Goal: Information Seeking & Learning: Learn about a topic

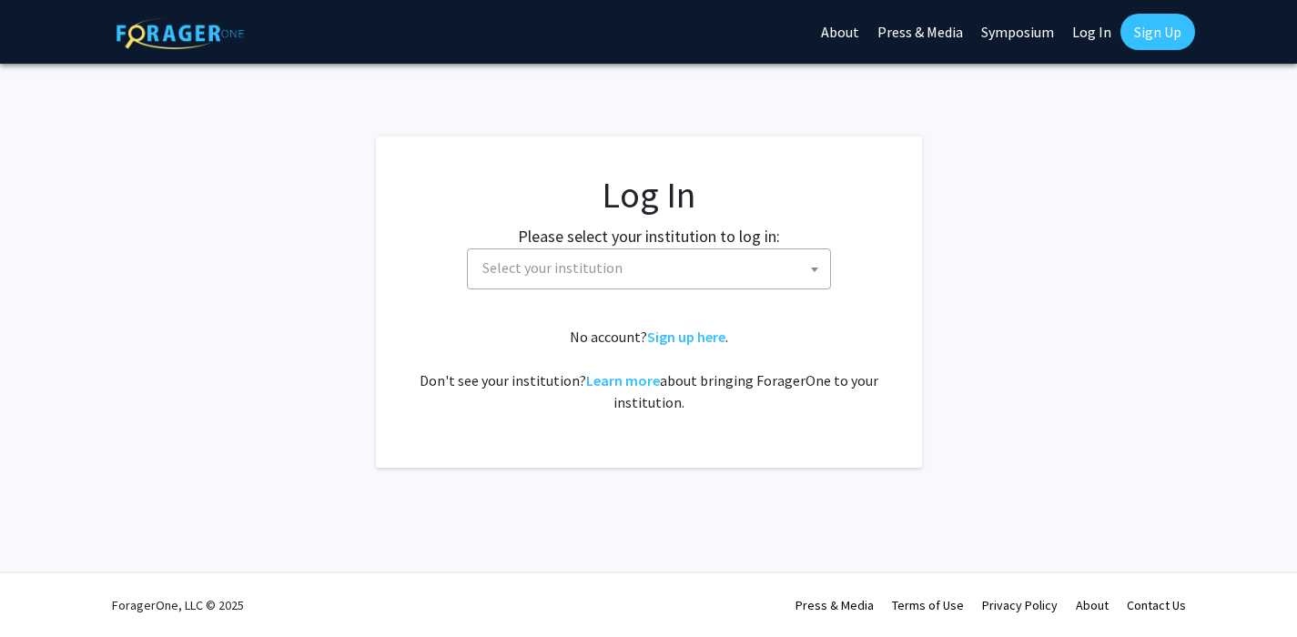
click at [690, 257] on span "Select your institution" at bounding box center [652, 267] width 355 height 37
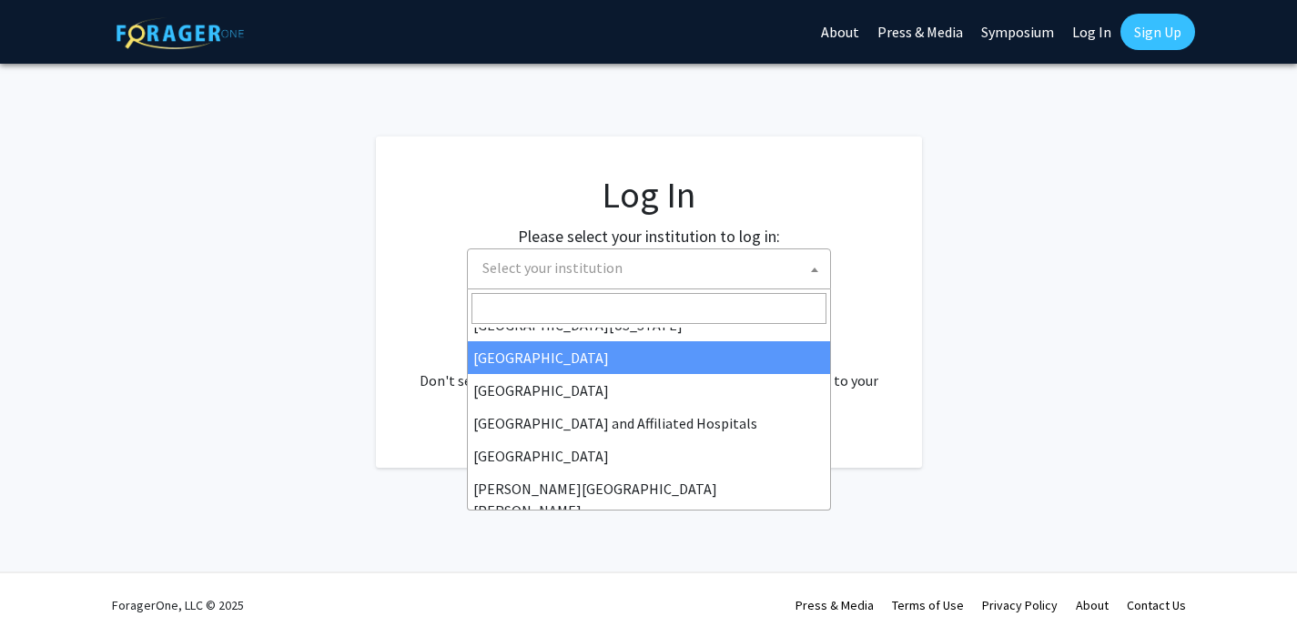
scroll to position [194, 0]
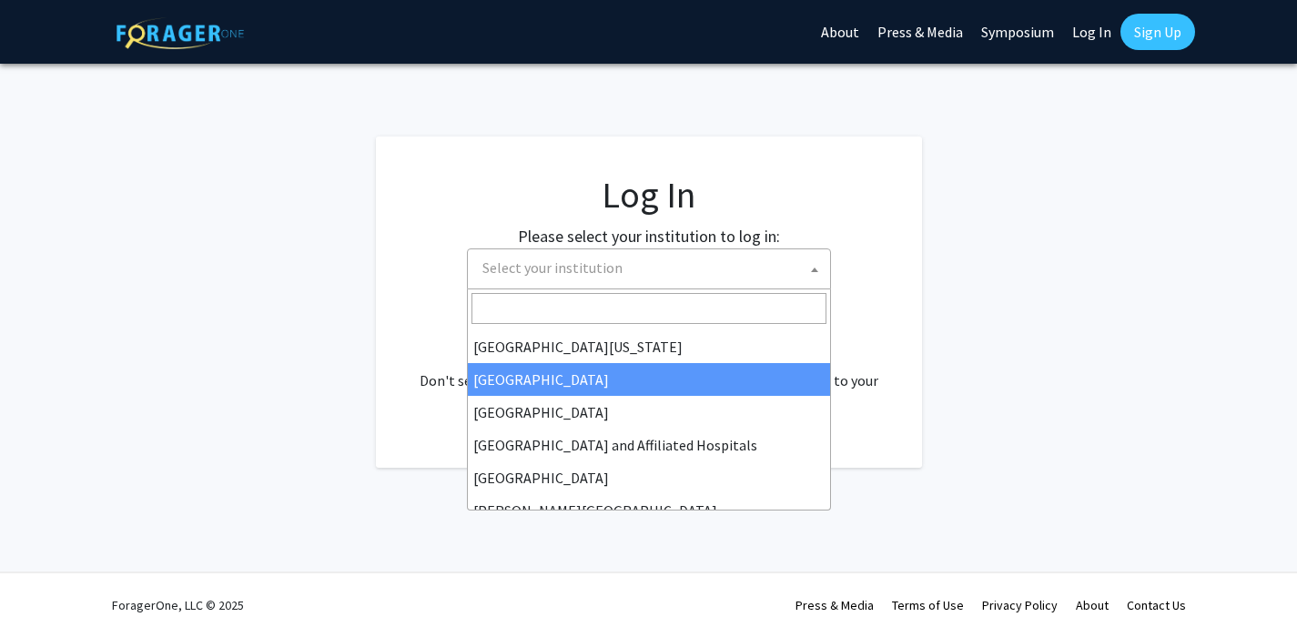
select select "12"
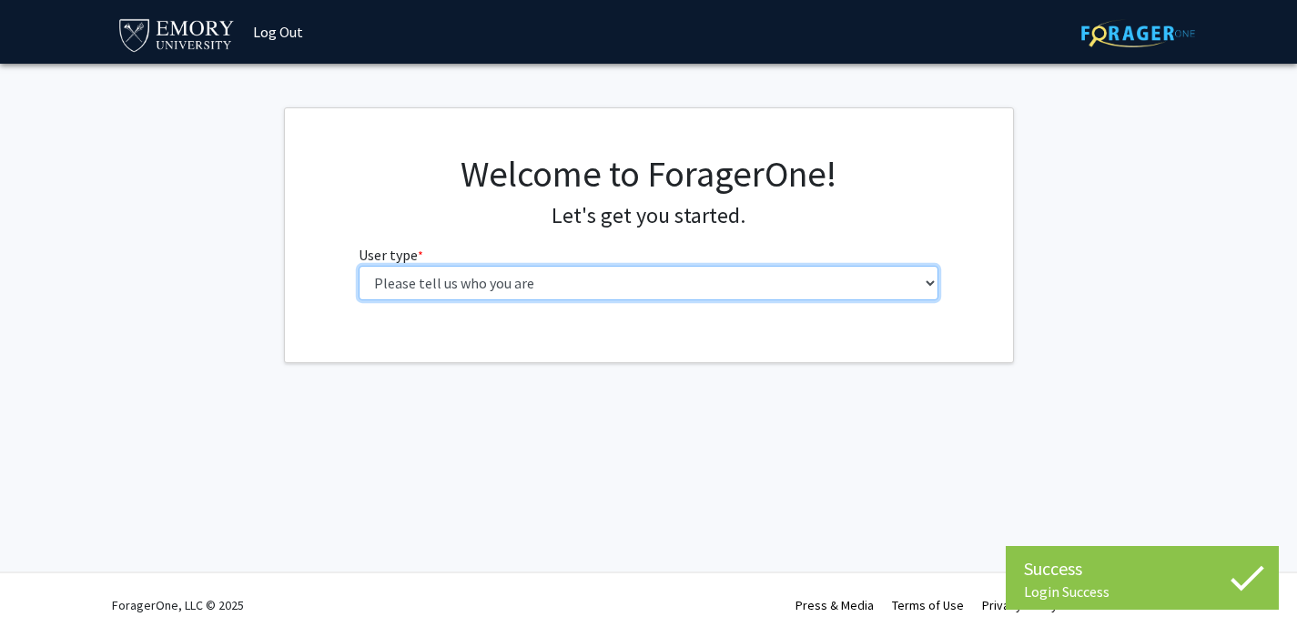
select select "1: undergrad"
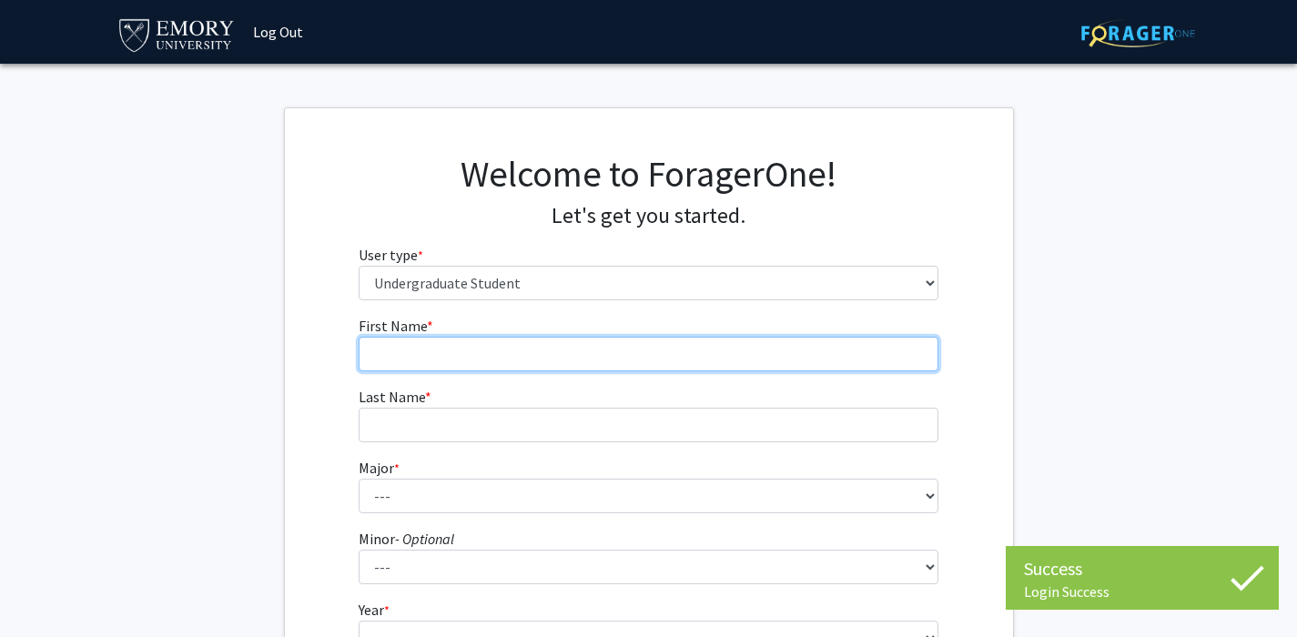
click at [670, 354] on input "First Name * required" at bounding box center [649, 354] width 580 height 35
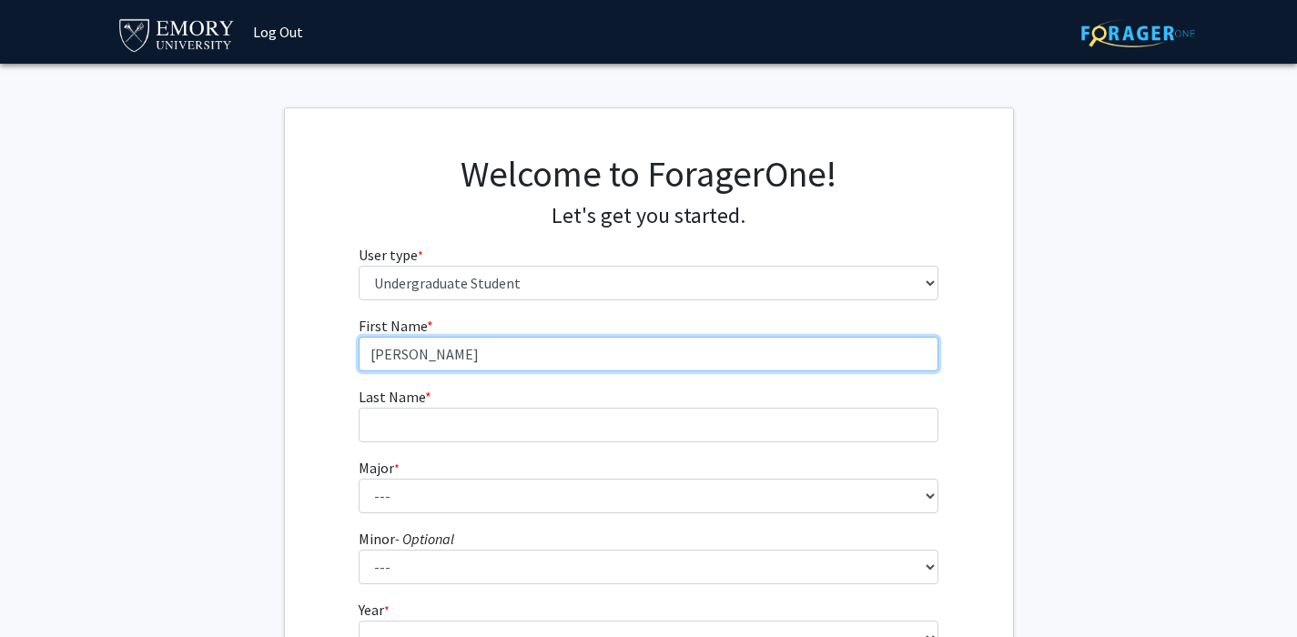
type input "[PERSON_NAME]"
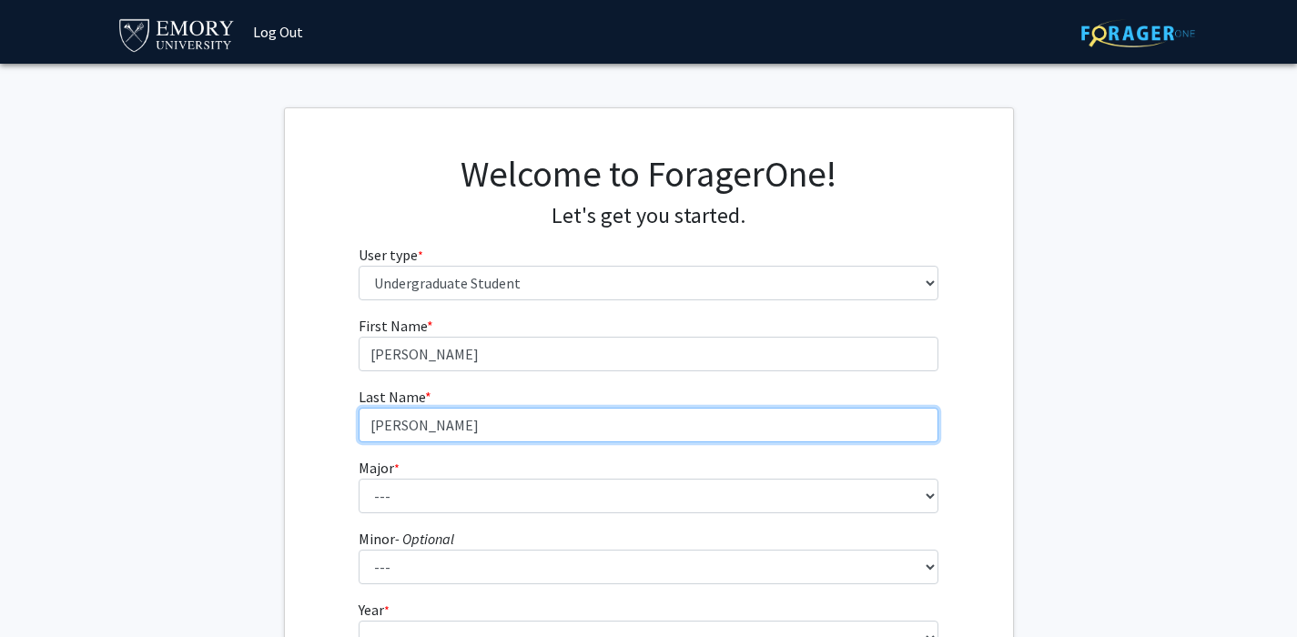
type input "[PERSON_NAME]"
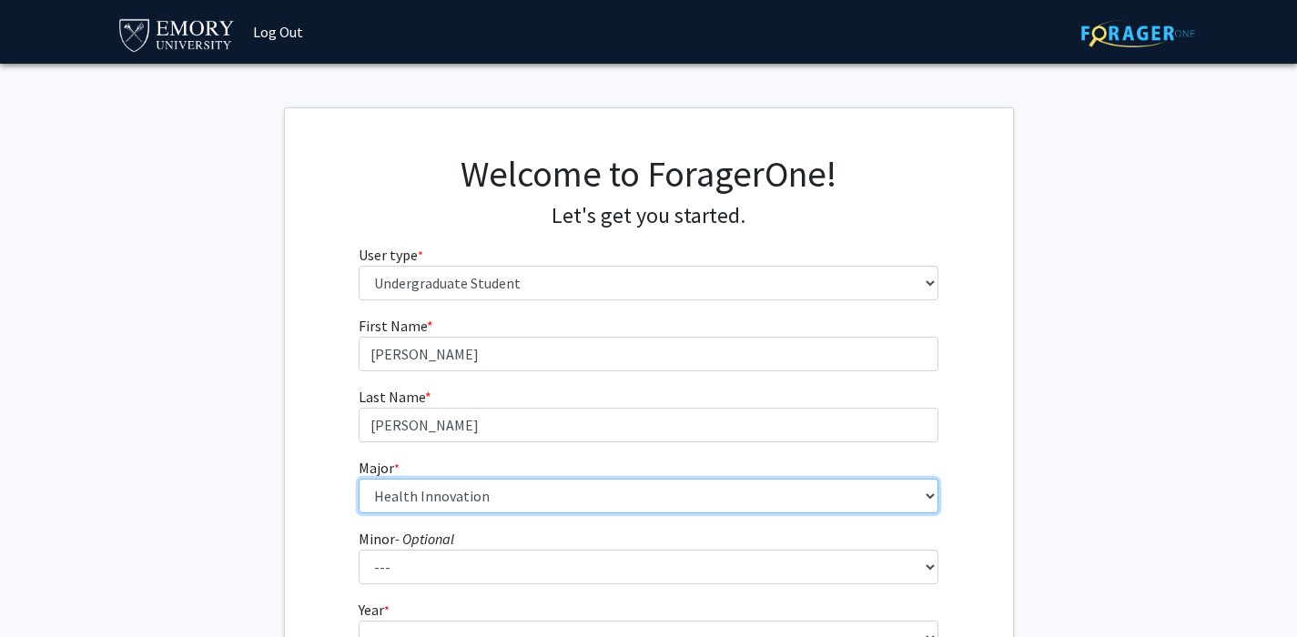
select select "40: 1001"
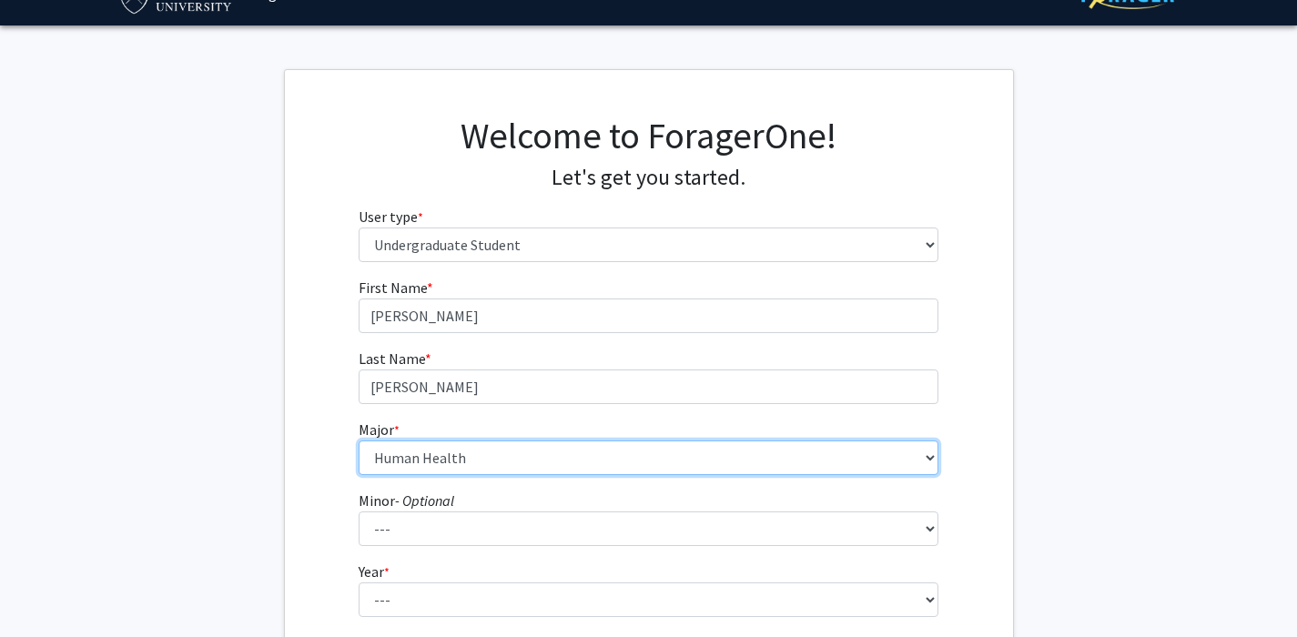
scroll to position [45, 0]
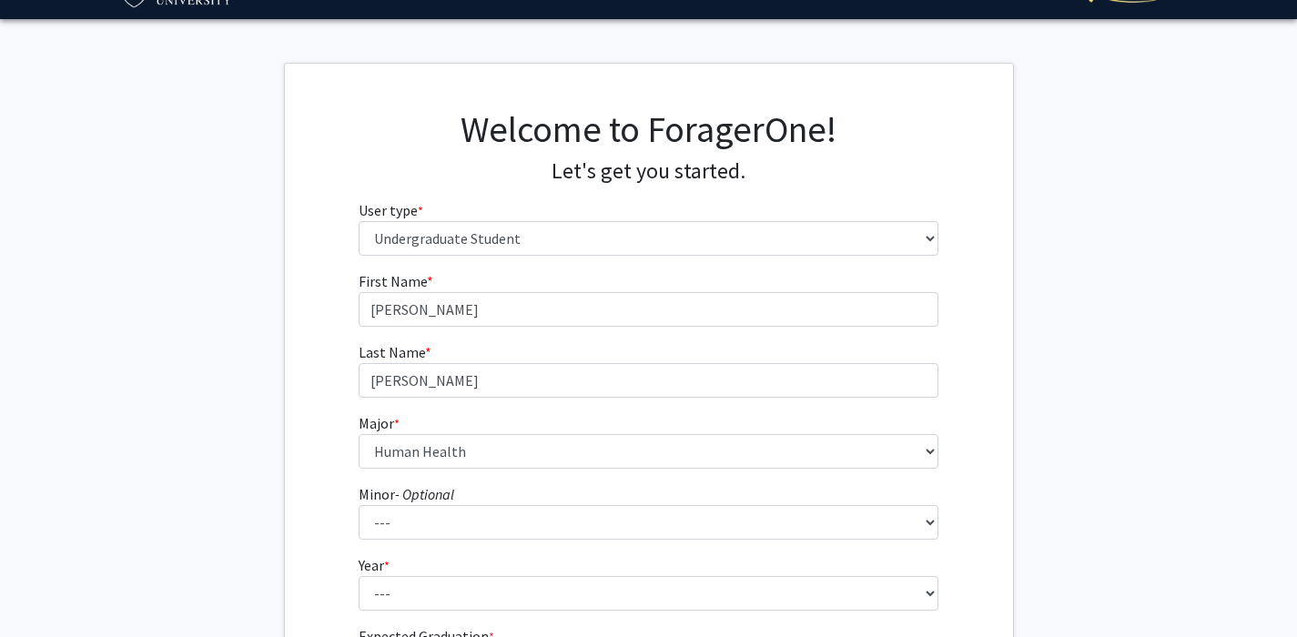
click at [864, 503] on fg-select "Minor - Optional --- African American Studies African Studies American Studies …" at bounding box center [649, 511] width 580 height 56
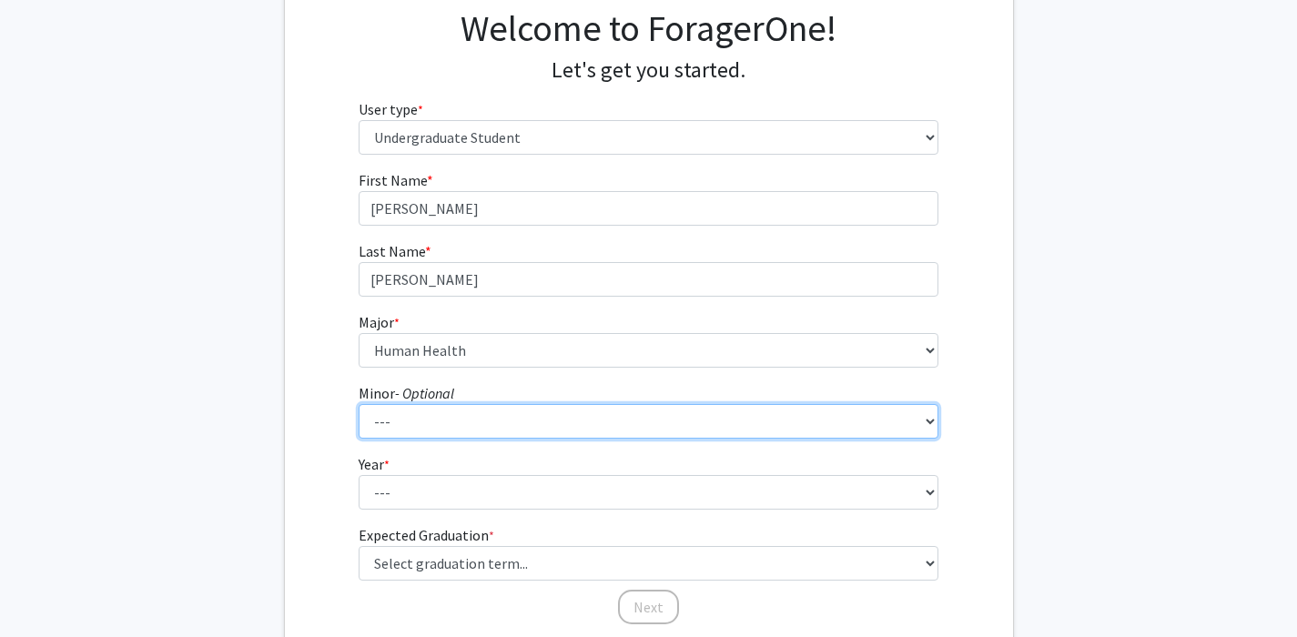
scroll to position [153, 0]
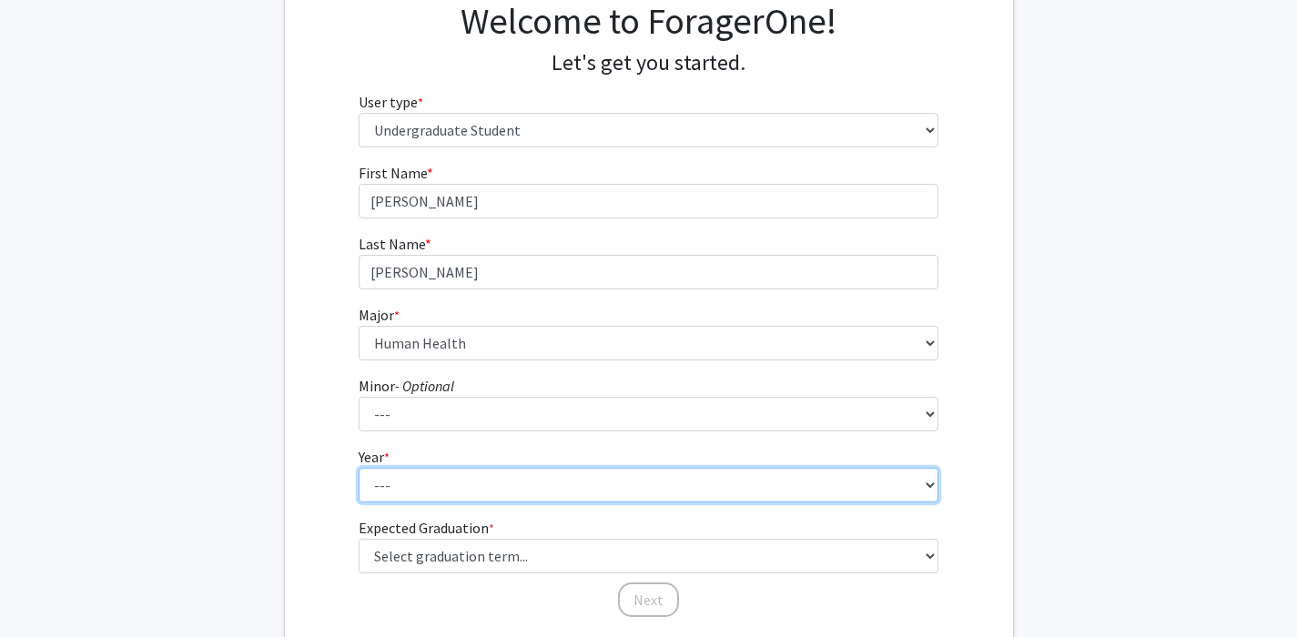
select select "4: senior"
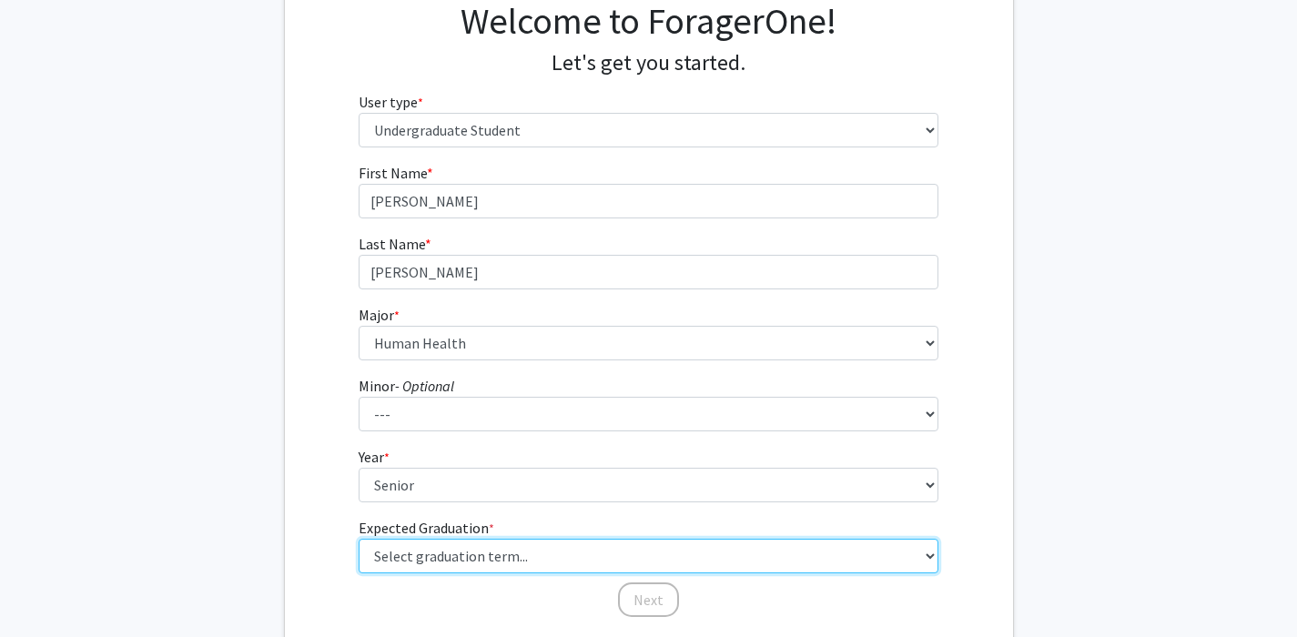
click at [845, 554] on select "Select graduation term... Spring 2025 Summer 2025 Fall 2025 Winter 2025 Spring …" at bounding box center [649, 556] width 580 height 35
select select "5: spring_2026"
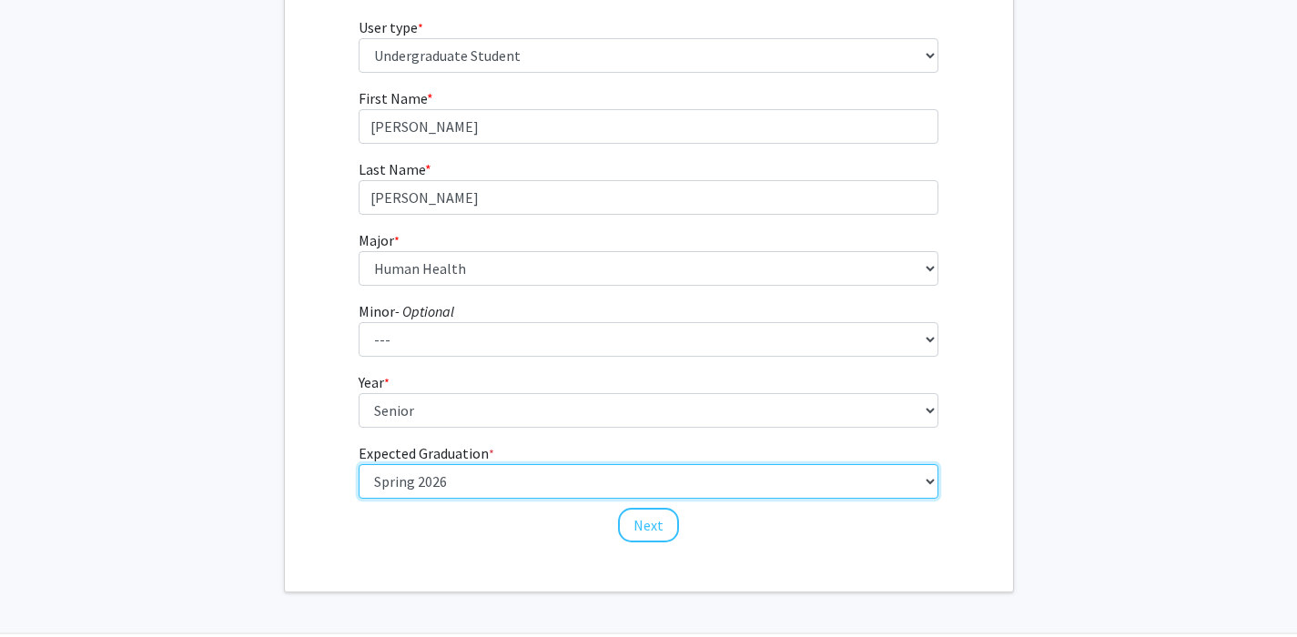
scroll to position [230, 0]
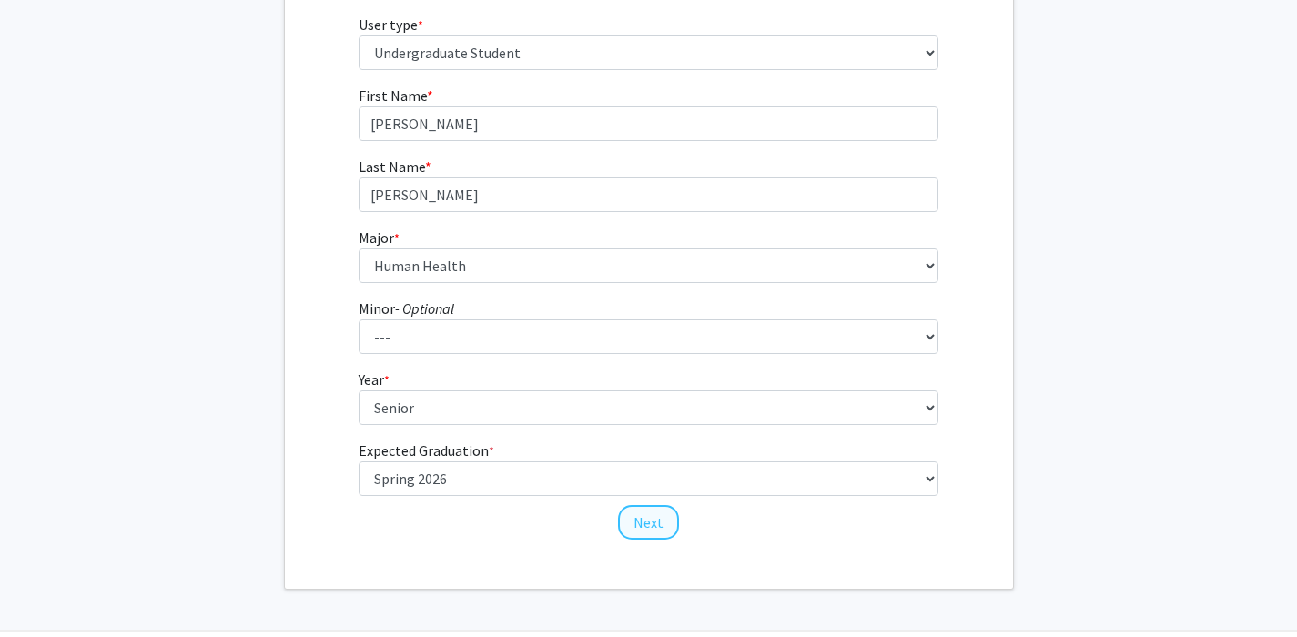
click at [669, 531] on button "Next" at bounding box center [648, 522] width 61 height 35
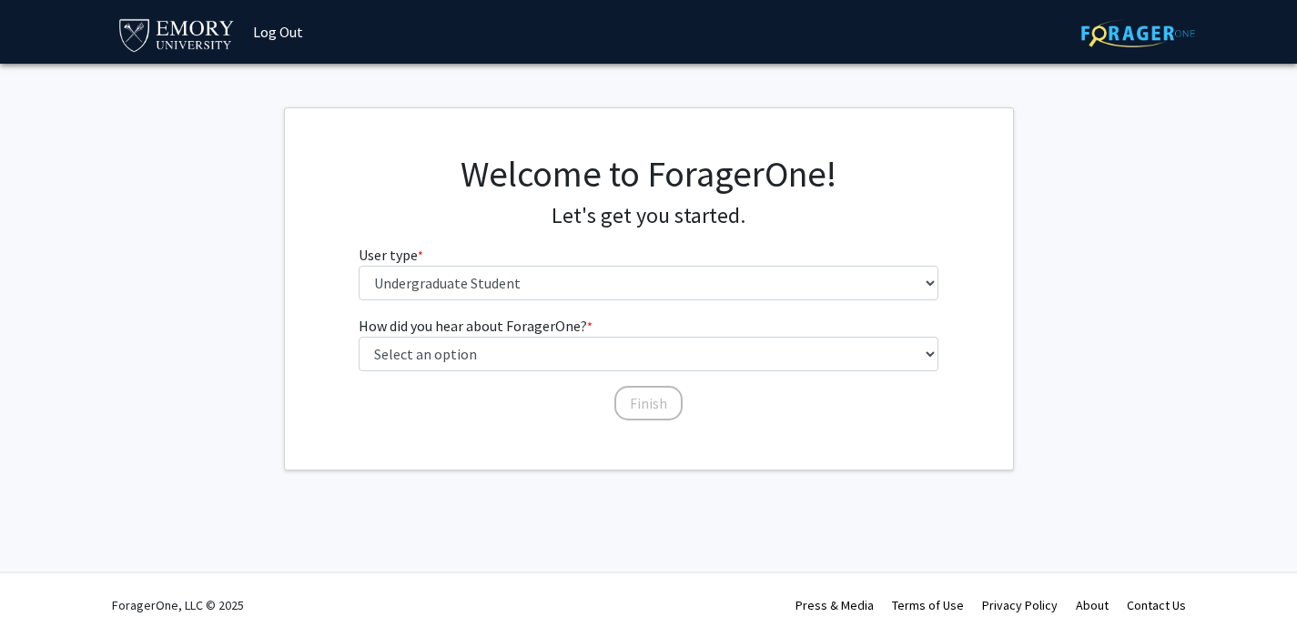
scroll to position [0, 0]
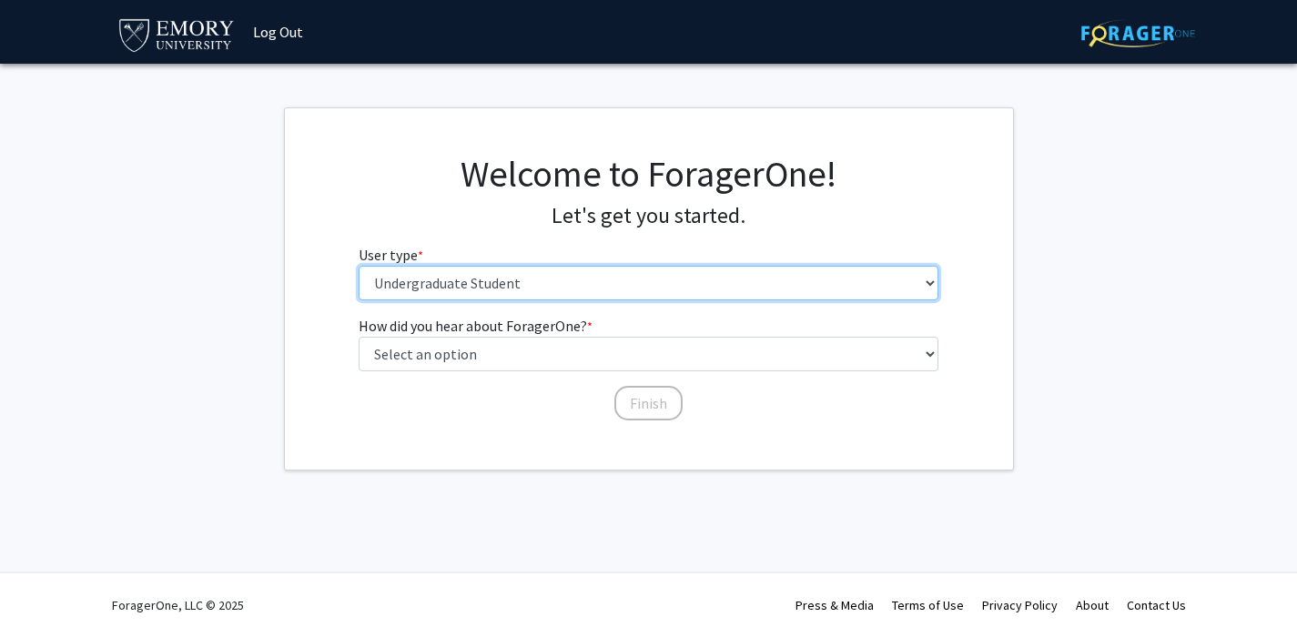
click at [672, 278] on select "Please tell us who you are Undergraduate Student Master's Student Doctoral Cand…" at bounding box center [649, 283] width 580 height 35
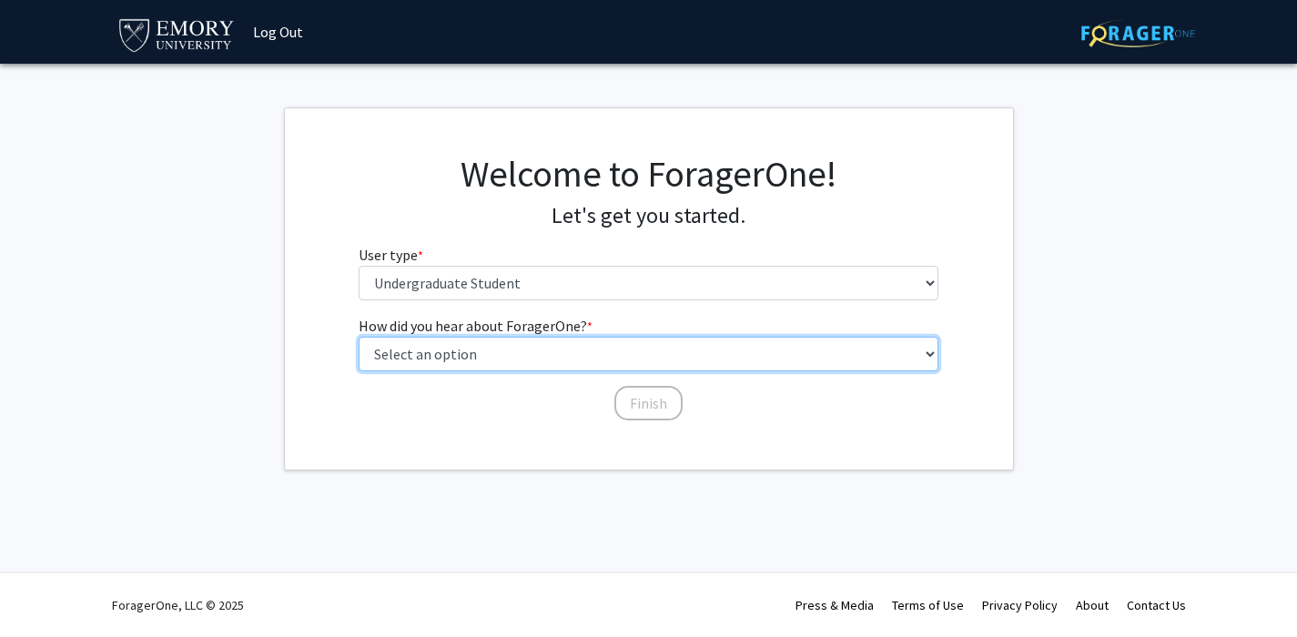
select select "3: university_website"
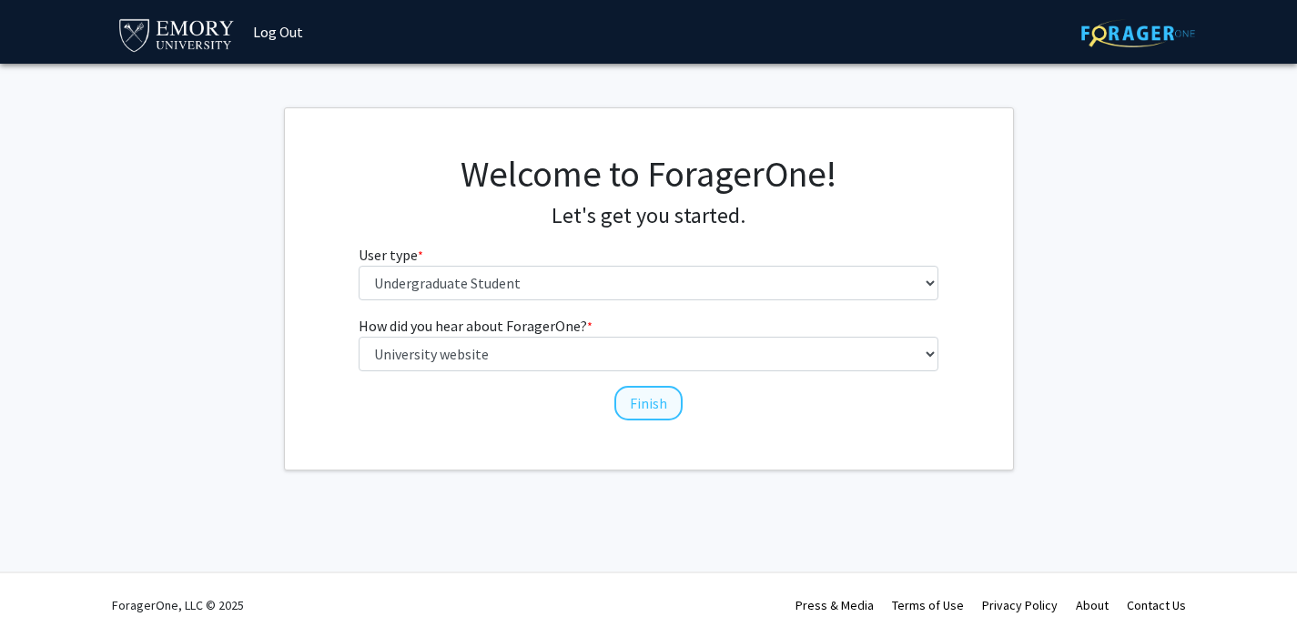
click at [636, 401] on button "Finish" at bounding box center [649, 403] width 68 height 35
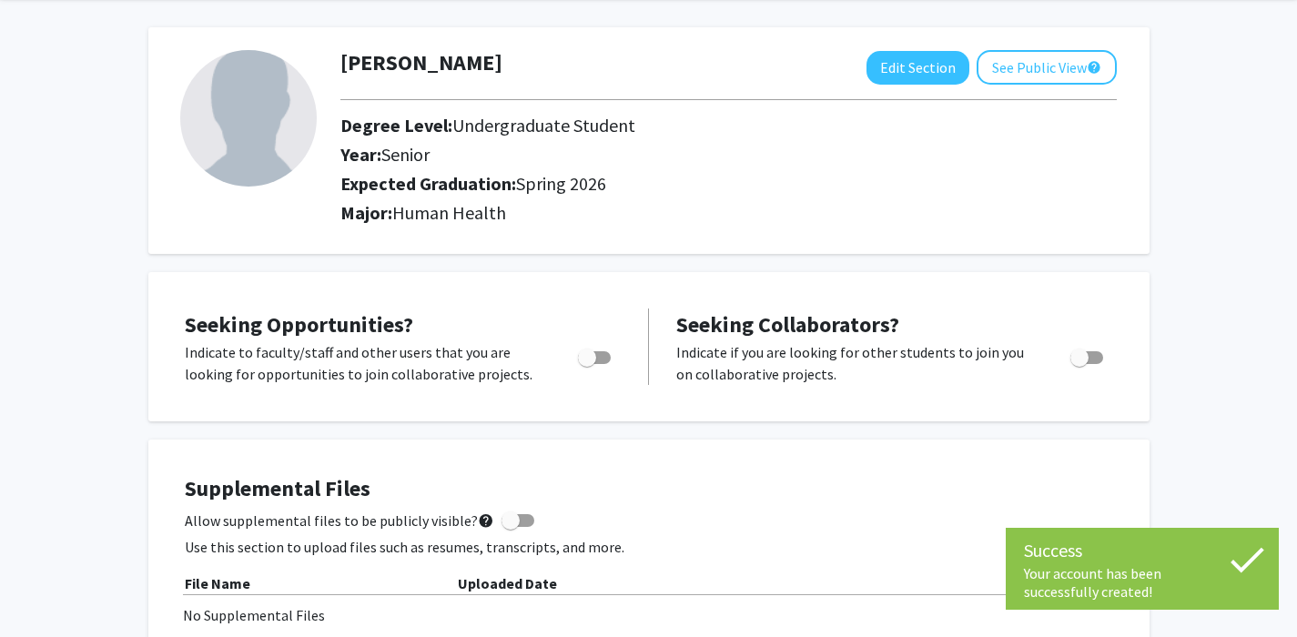
scroll to position [25, 0]
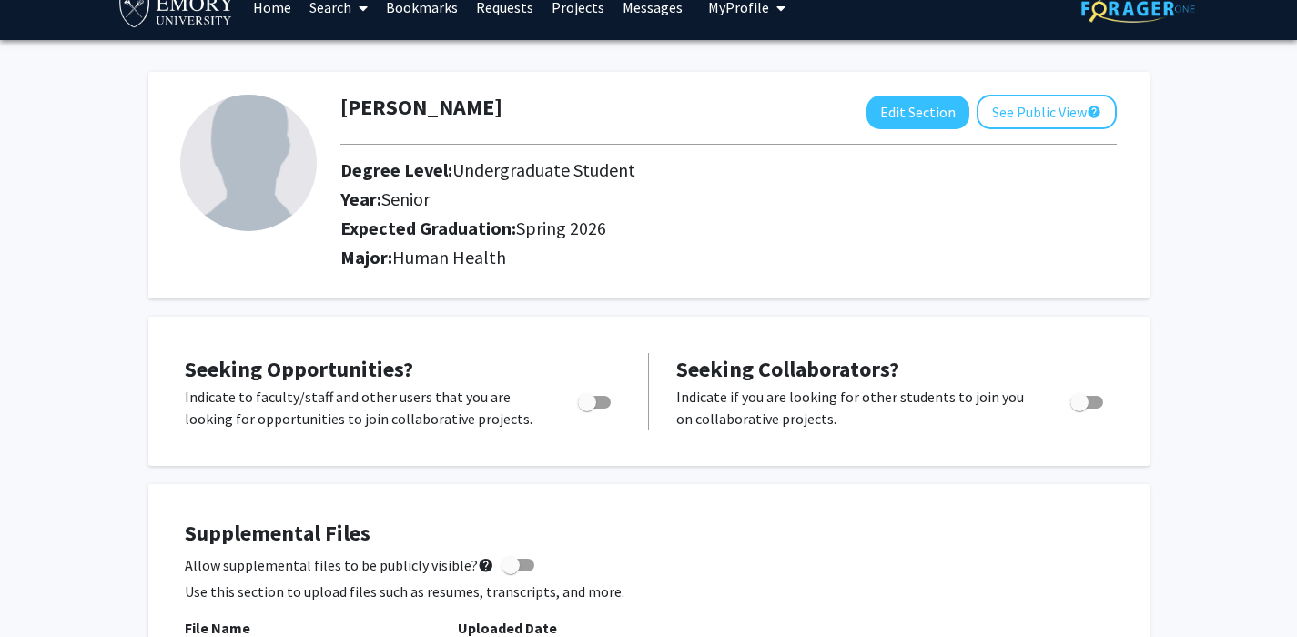
click at [225, 170] on img at bounding box center [248, 163] width 137 height 137
click at [1030, 128] on button "See Public View help" at bounding box center [1047, 112] width 140 height 35
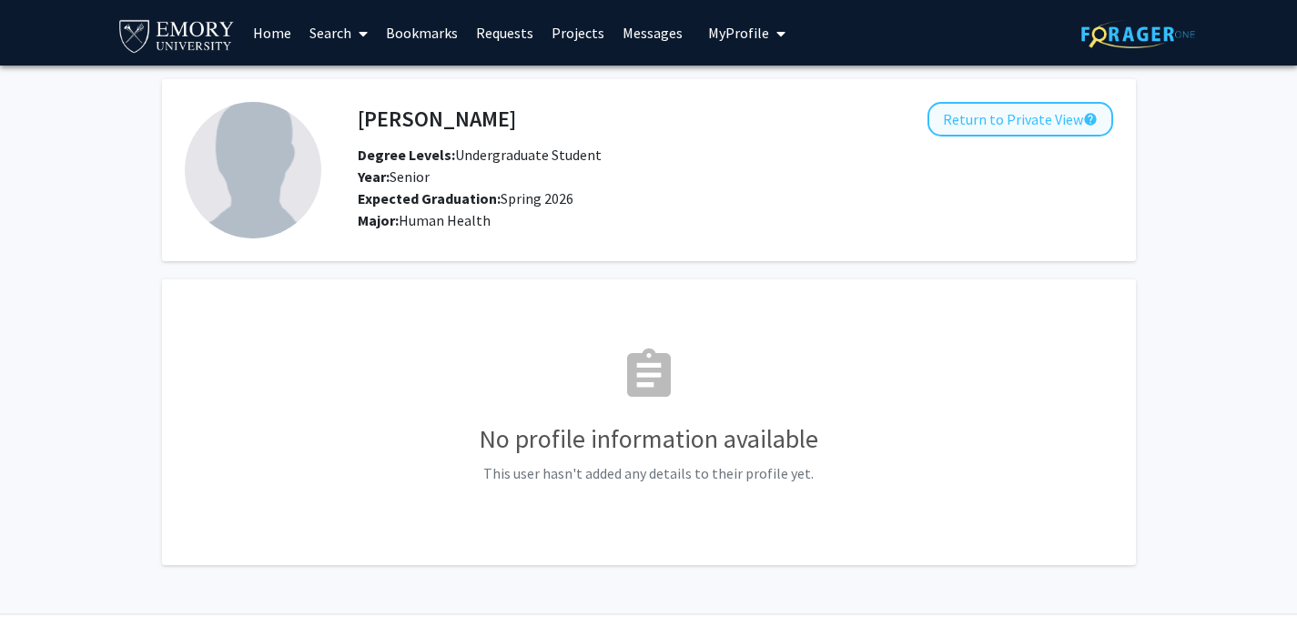
click at [951, 129] on button "Return to Private View help" at bounding box center [1021, 119] width 186 height 35
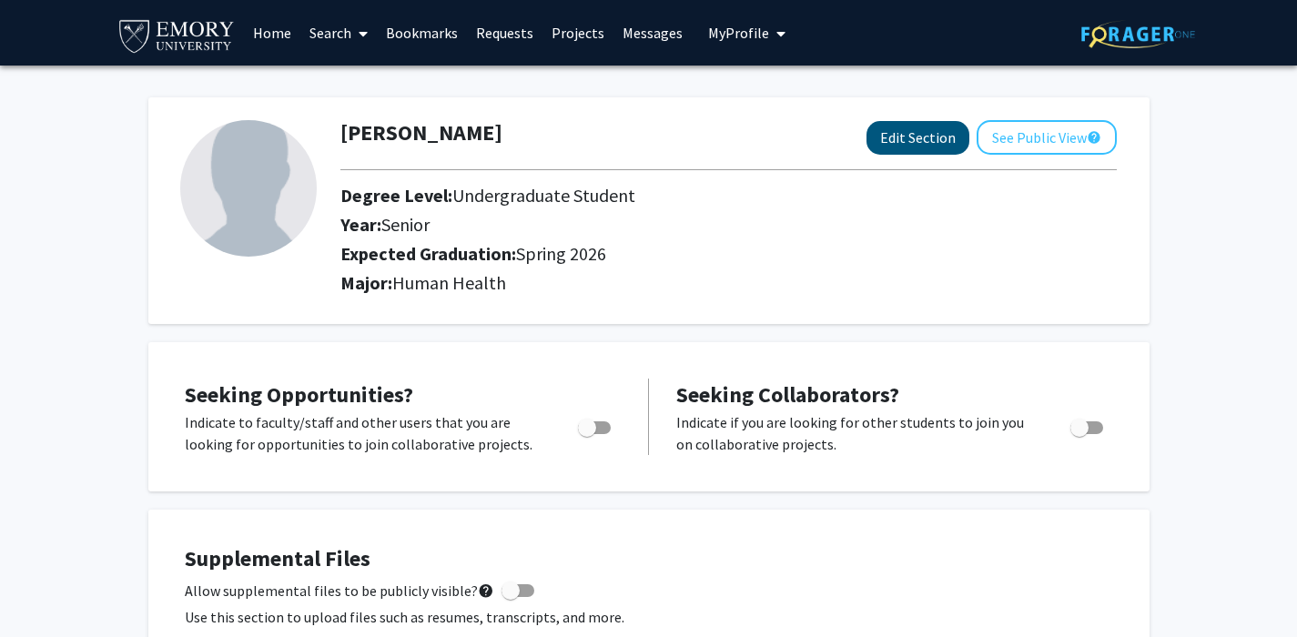
click at [884, 141] on button "Edit Section" at bounding box center [918, 138] width 103 height 34
select select "senior"
select select "33: spring_2026"
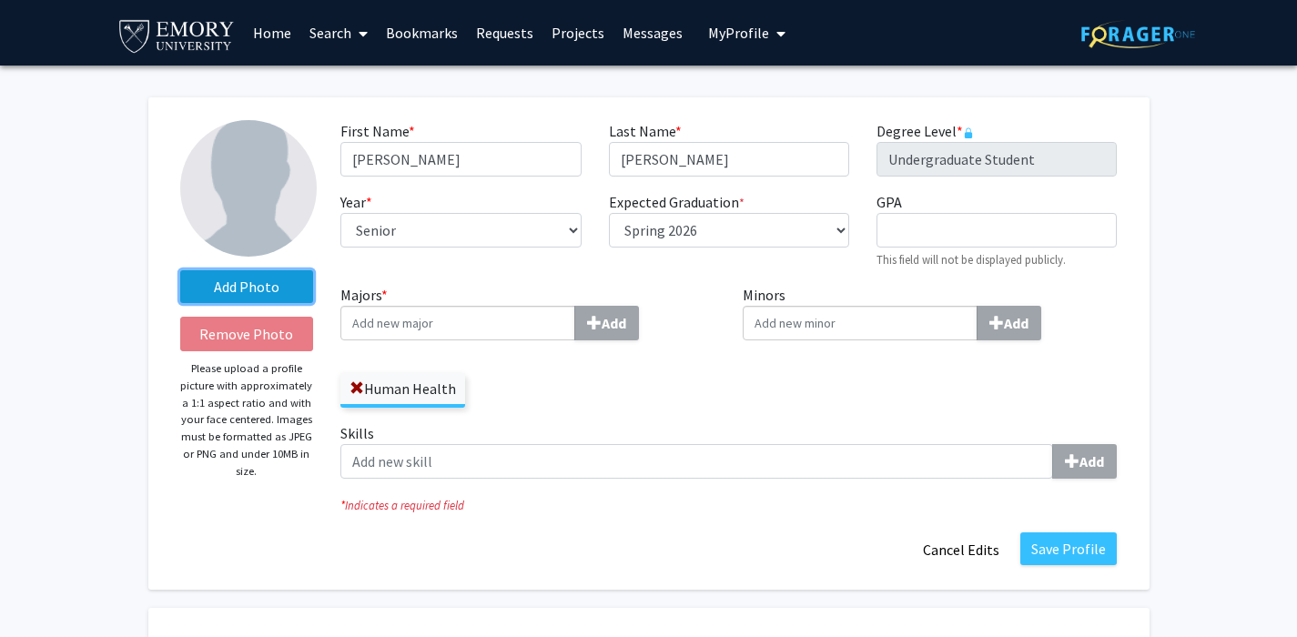
click at [243, 285] on label "Add Photo" at bounding box center [247, 286] width 134 height 33
click at [0, 0] on input "Add Photo" at bounding box center [0, 0] width 0 height 0
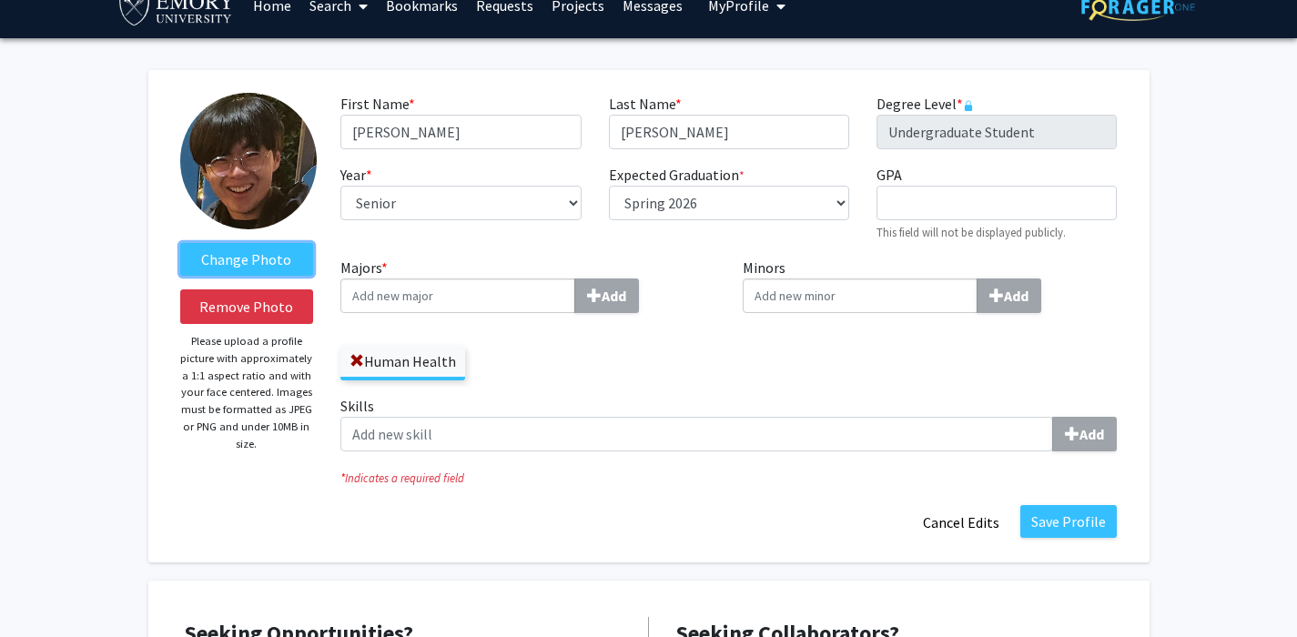
scroll to position [29, 0]
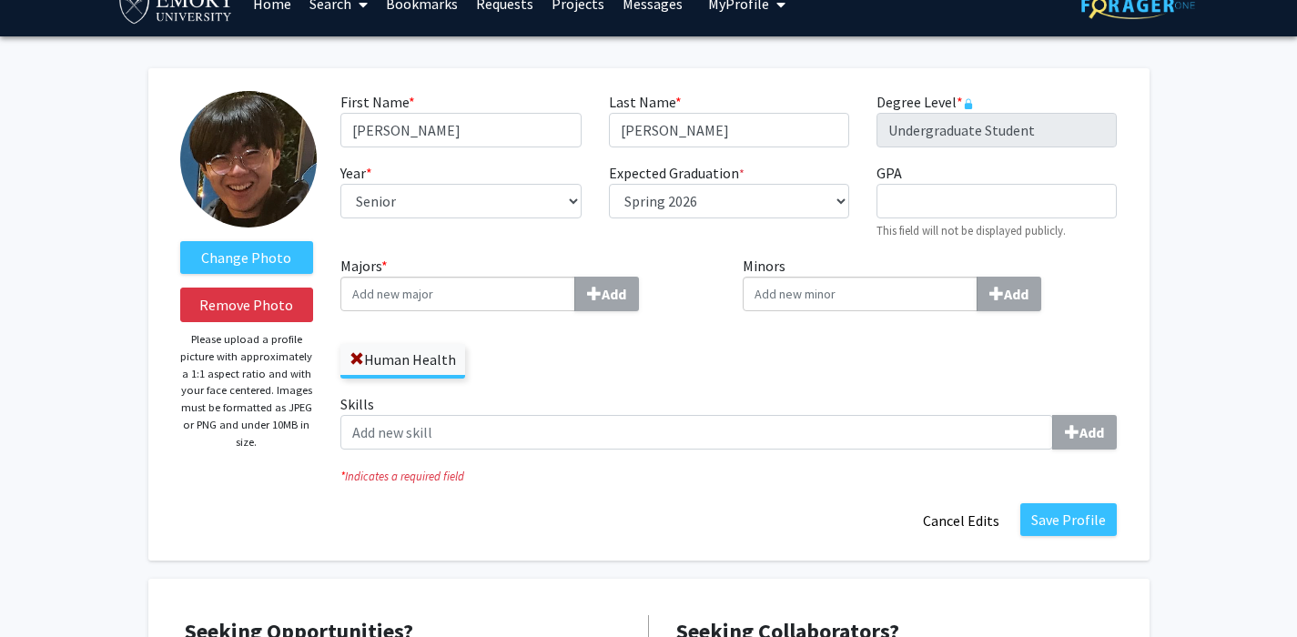
click at [481, 293] on input "Majors * Add" at bounding box center [458, 294] width 235 height 35
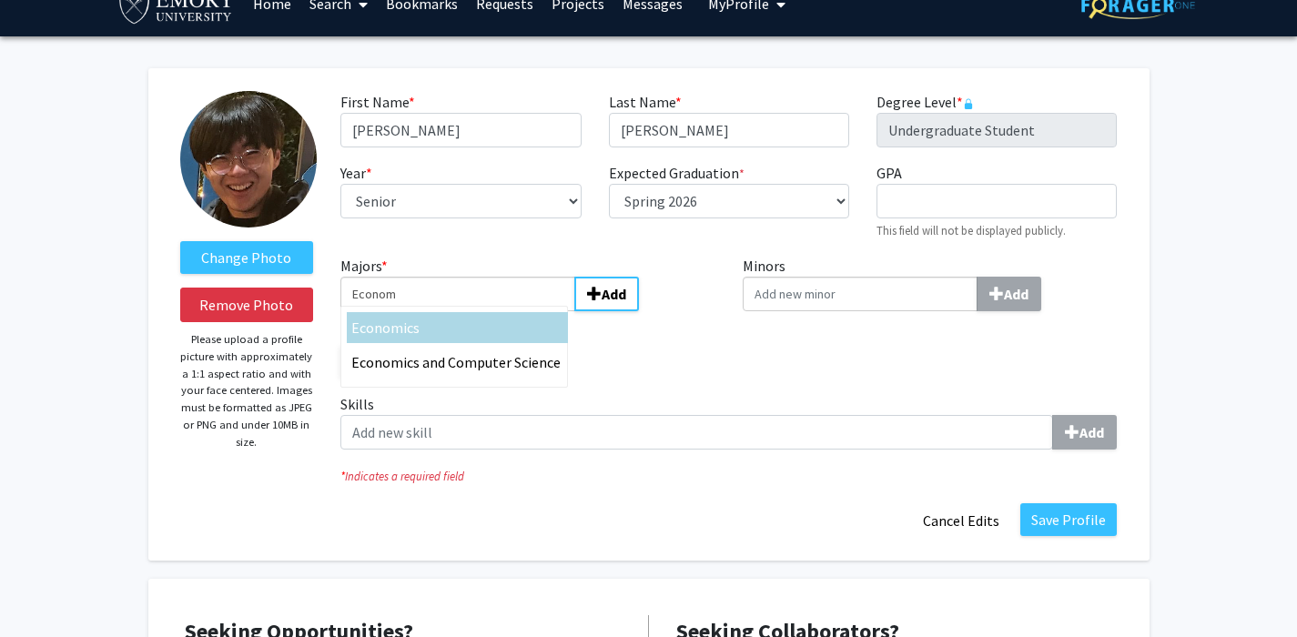
type input "Econom"
click at [471, 331] on div "Econom ics" at bounding box center [457, 328] width 212 height 22
click at [471, 311] on input "Econom" at bounding box center [458, 294] width 235 height 35
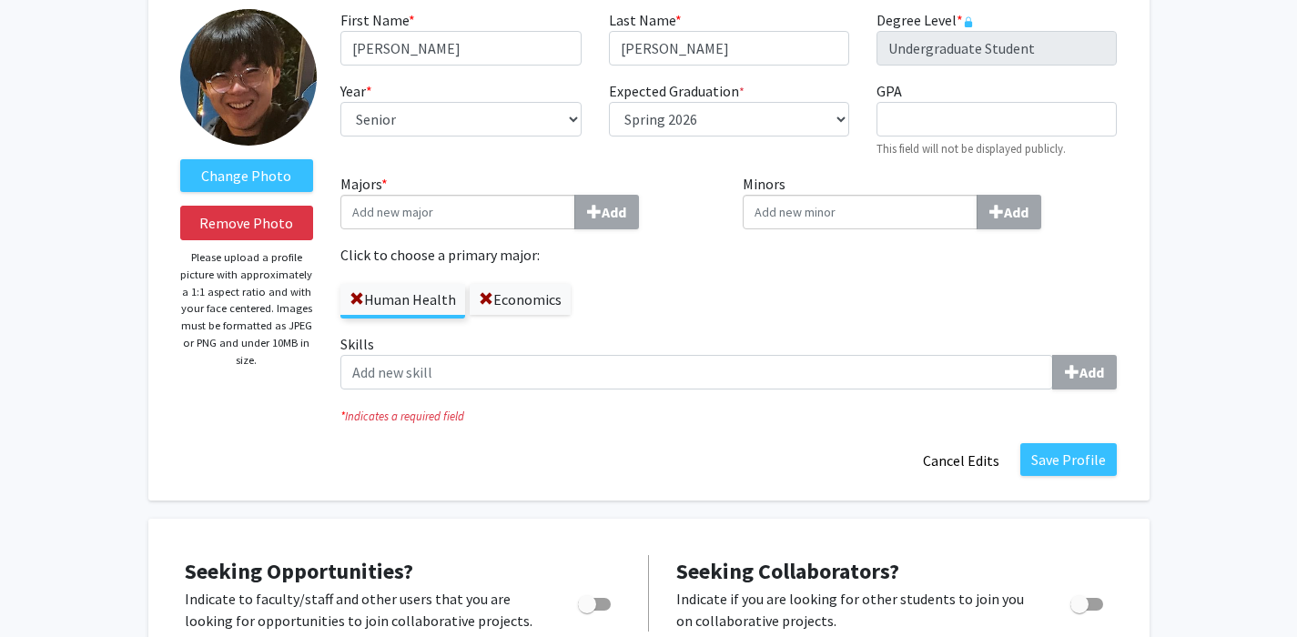
scroll to position [249, 0]
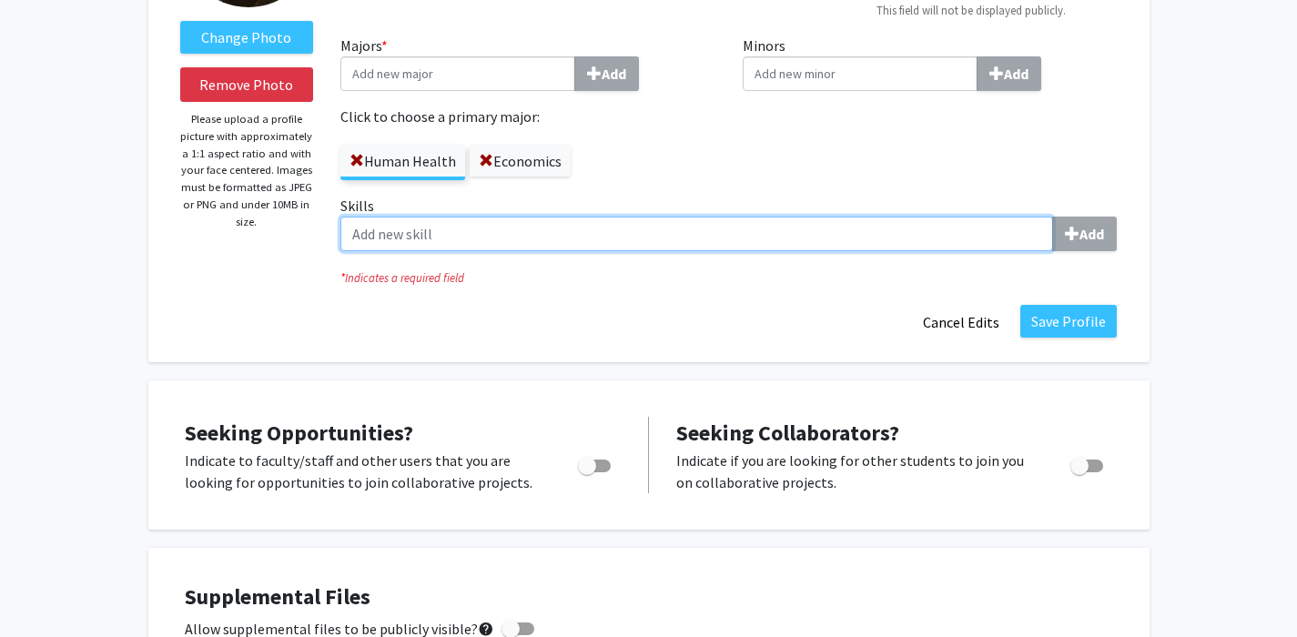
click at [918, 251] on input "Skills Add" at bounding box center [697, 234] width 713 height 35
type input "Independent research done"
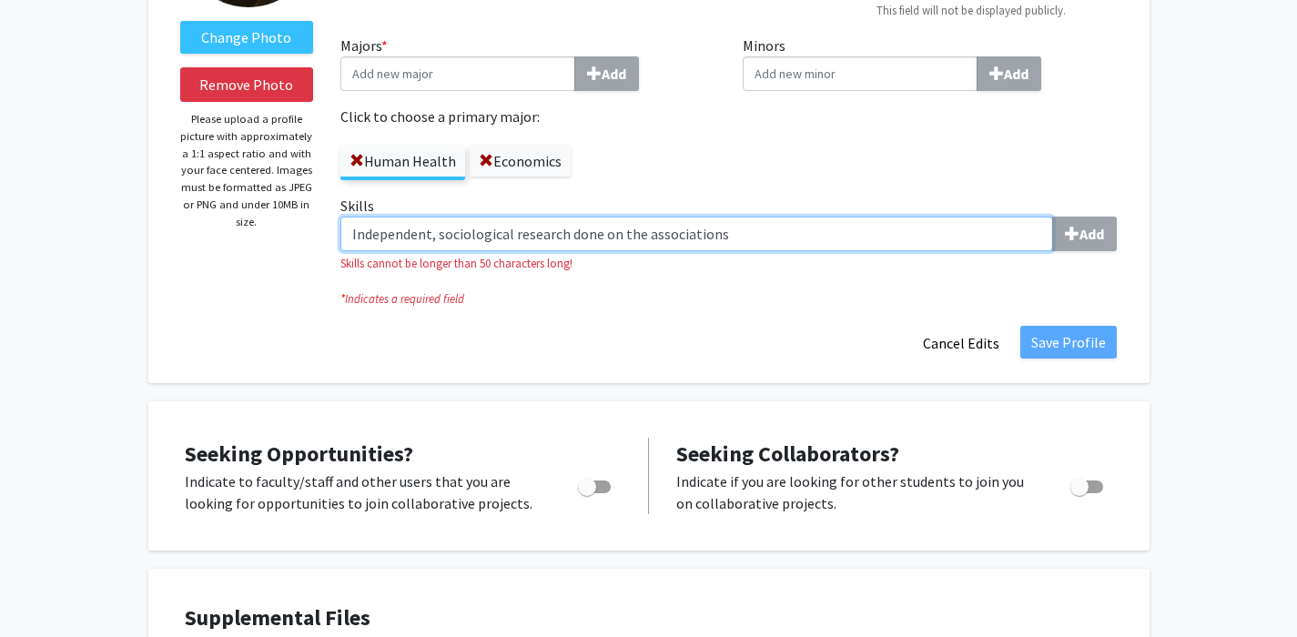
type input "Independent, sociological research done on the associations"
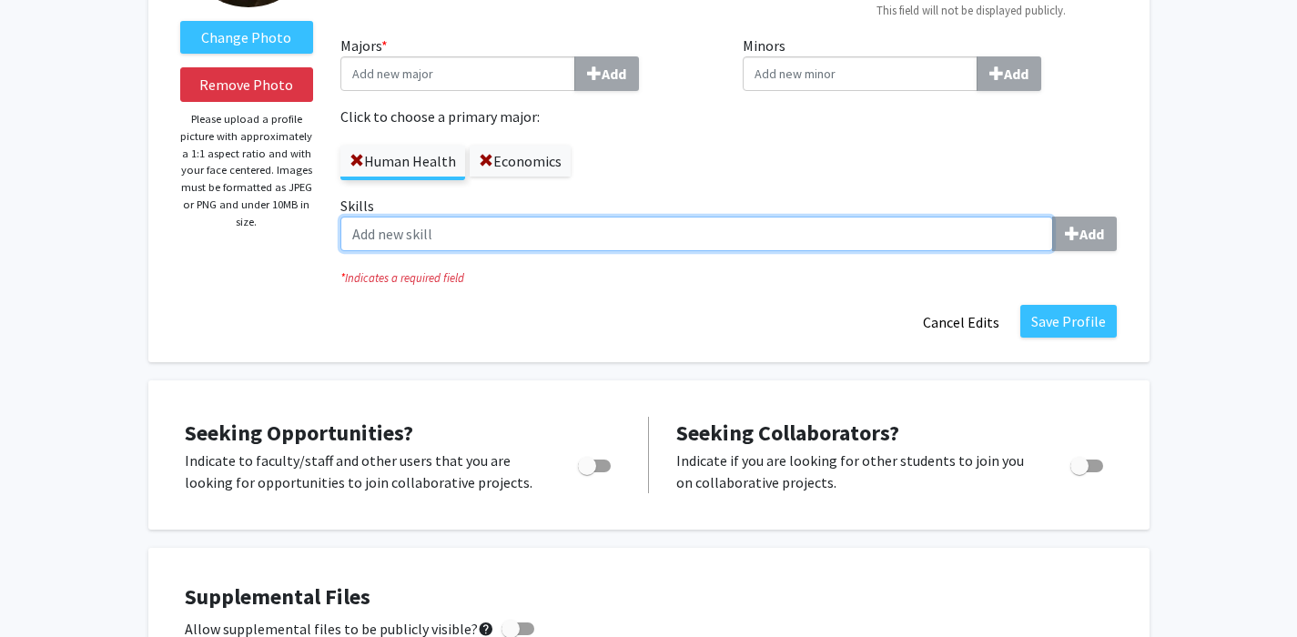
type input "R"
type input "E"
type input "Proficiency in"
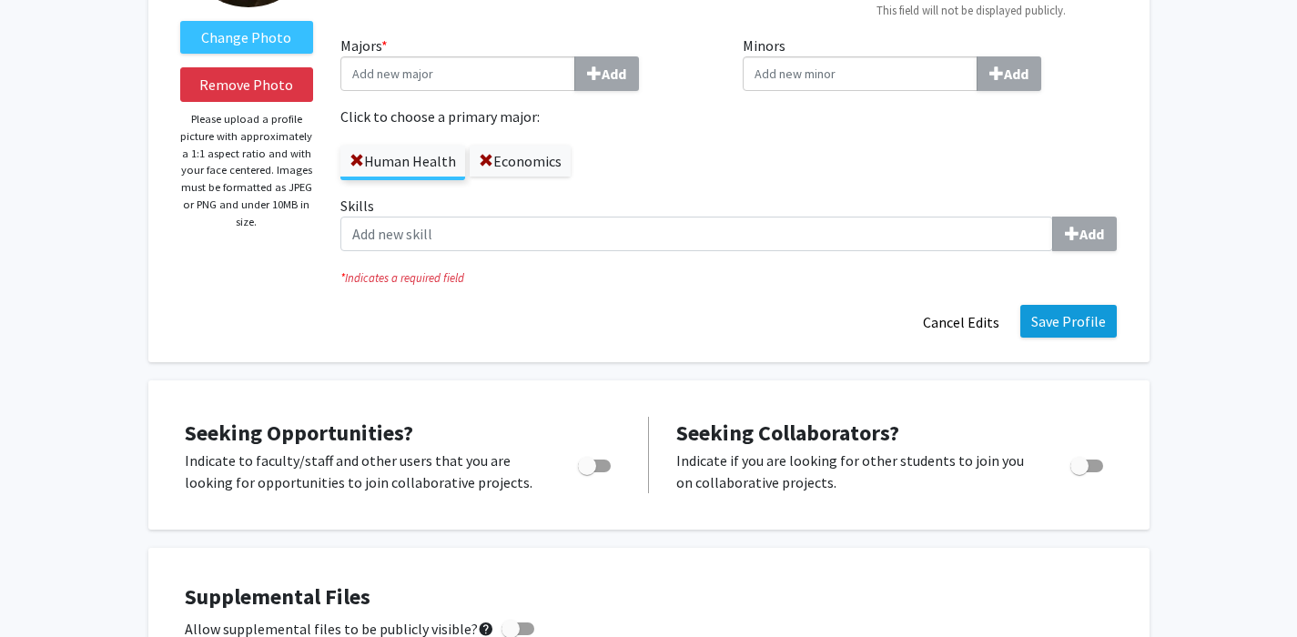
click at [1069, 319] on button "Save Profile" at bounding box center [1069, 321] width 97 height 33
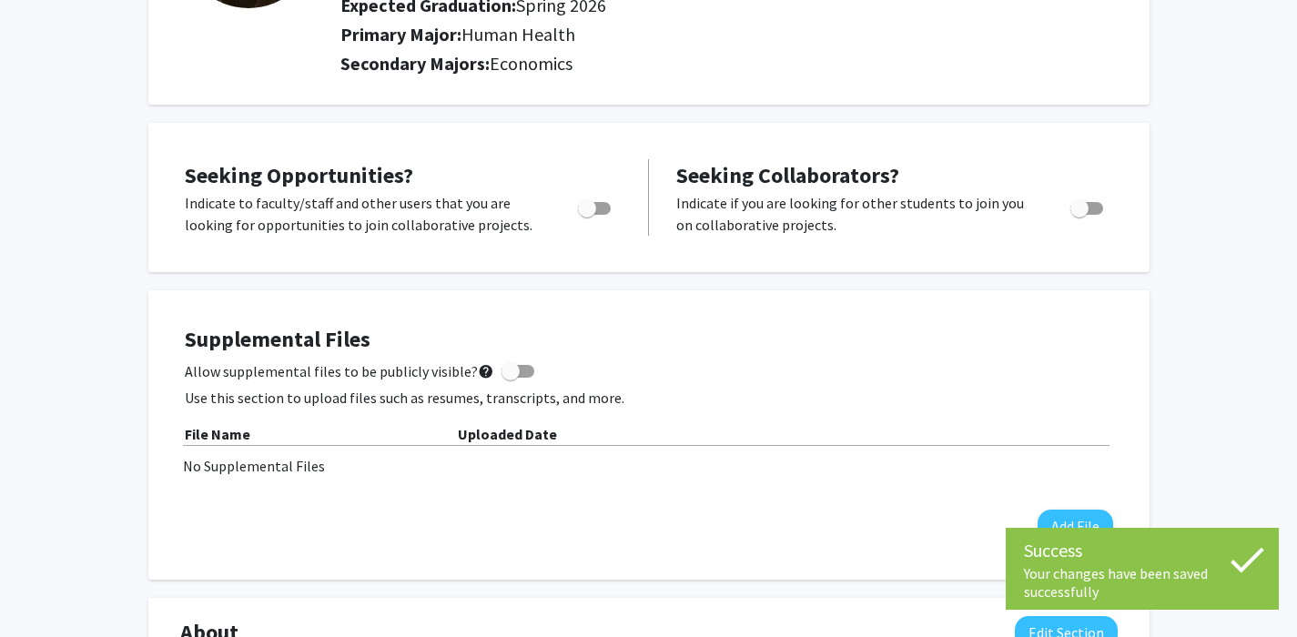
scroll to position [254, 0]
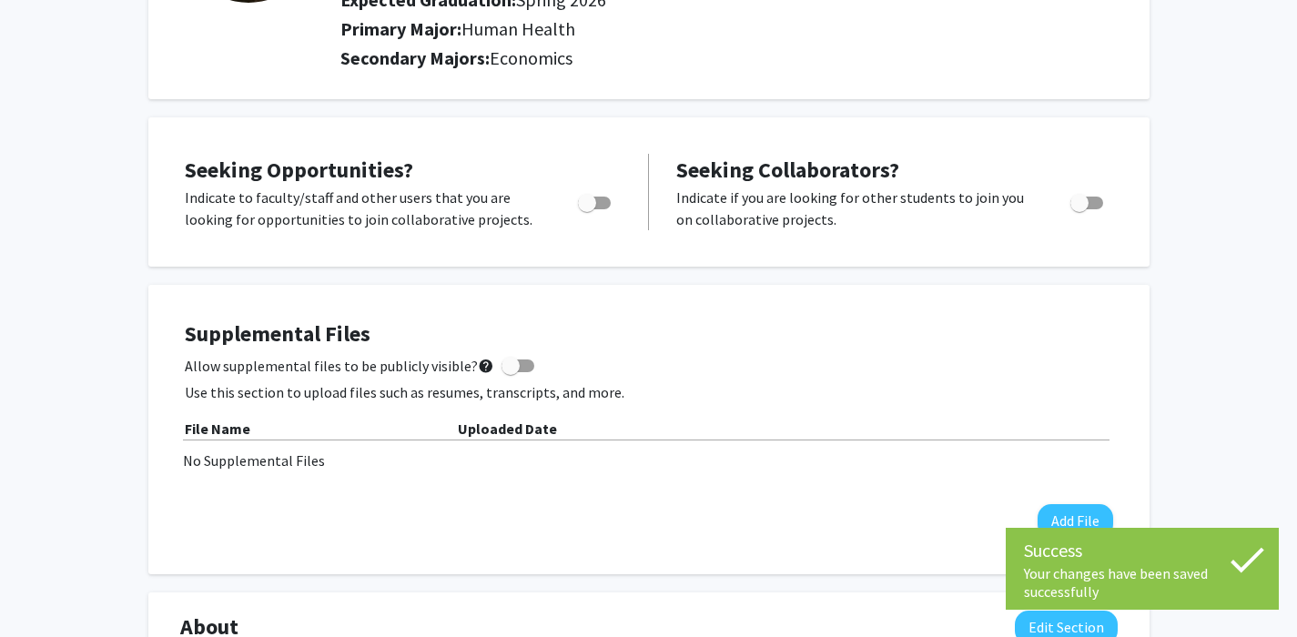
click at [1087, 207] on span "Toggle" at bounding box center [1080, 203] width 18 height 18
click at [1080, 209] on input "Would you like to receive other student requests to work with you?" at bounding box center [1079, 209] width 1 height 1
checkbox input "true"
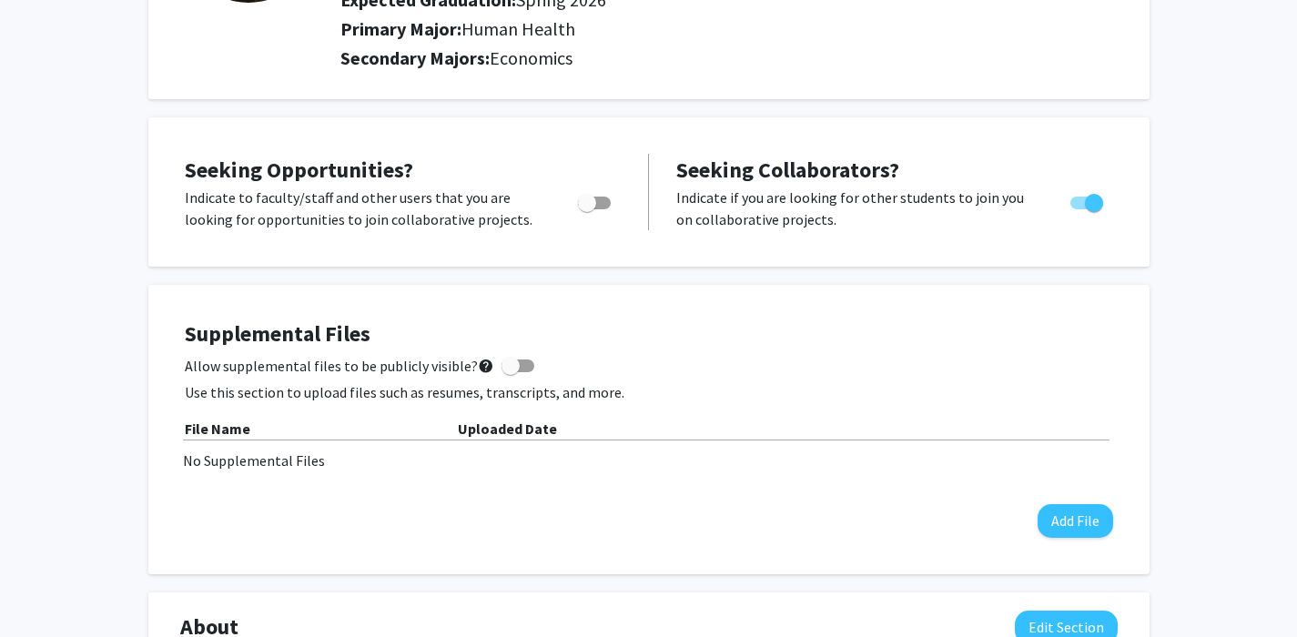
click at [590, 206] on span "Toggle" at bounding box center [587, 203] width 18 height 18
click at [587, 209] on input "Are you actively seeking opportunities?" at bounding box center [586, 209] width 1 height 1
checkbox input "true"
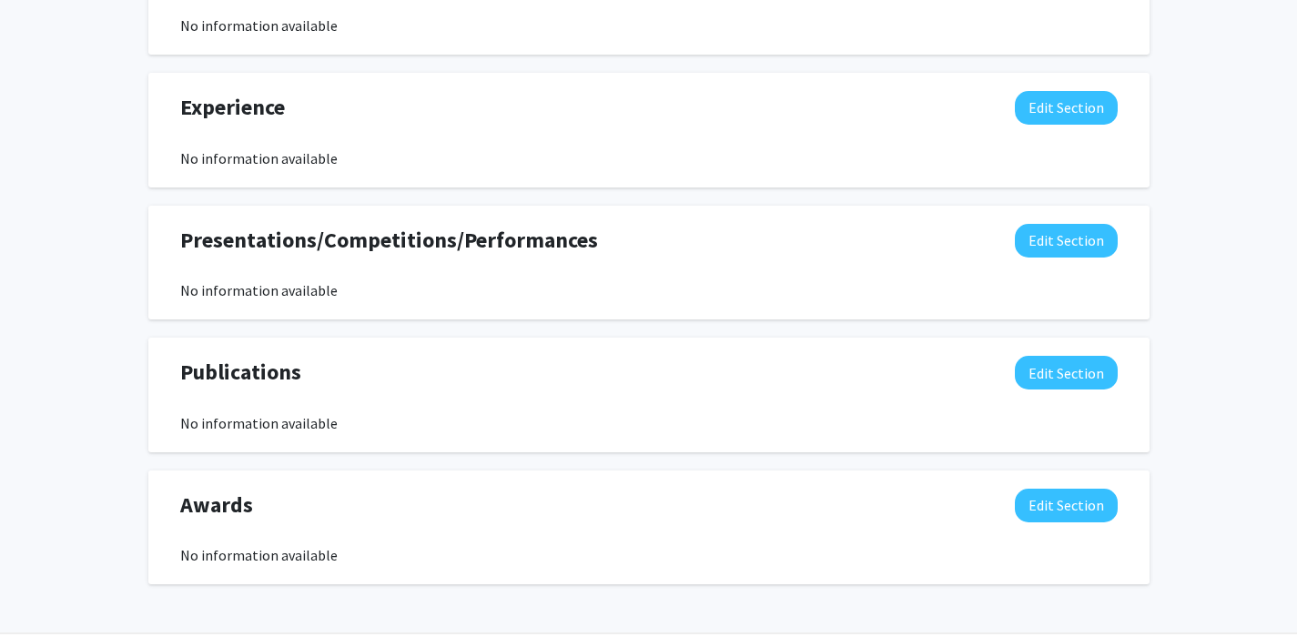
scroll to position [1027, 0]
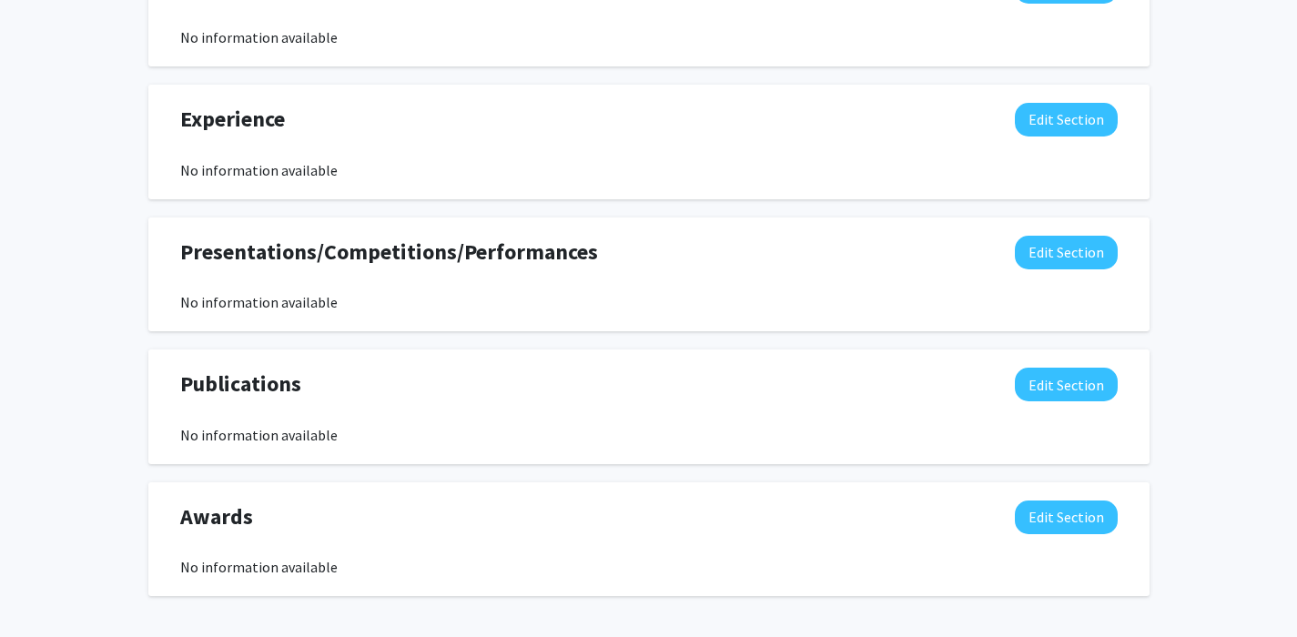
click at [1040, 143] on div "Experience Edit Section" at bounding box center [649, 124] width 965 height 42
click at [1040, 117] on button "Edit Section" at bounding box center [1066, 120] width 103 height 34
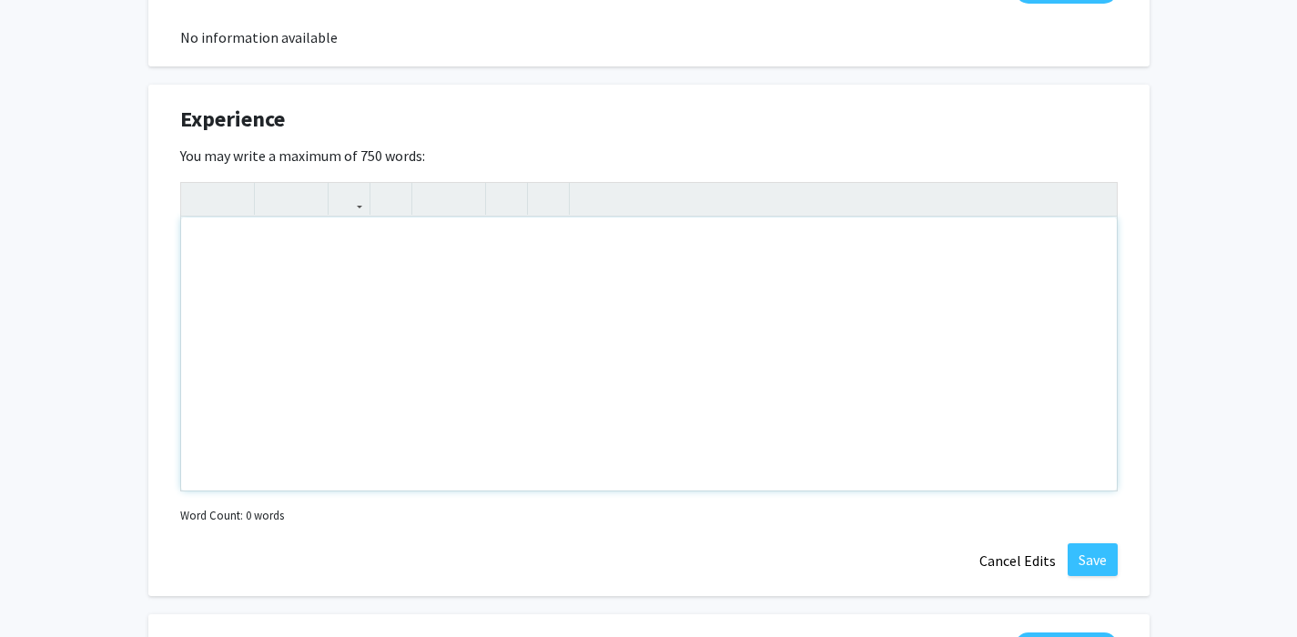
click at [977, 284] on div "Note to users with screen readers: Please deactivate our accessibility plugin f…" at bounding box center [649, 354] width 936 height 273
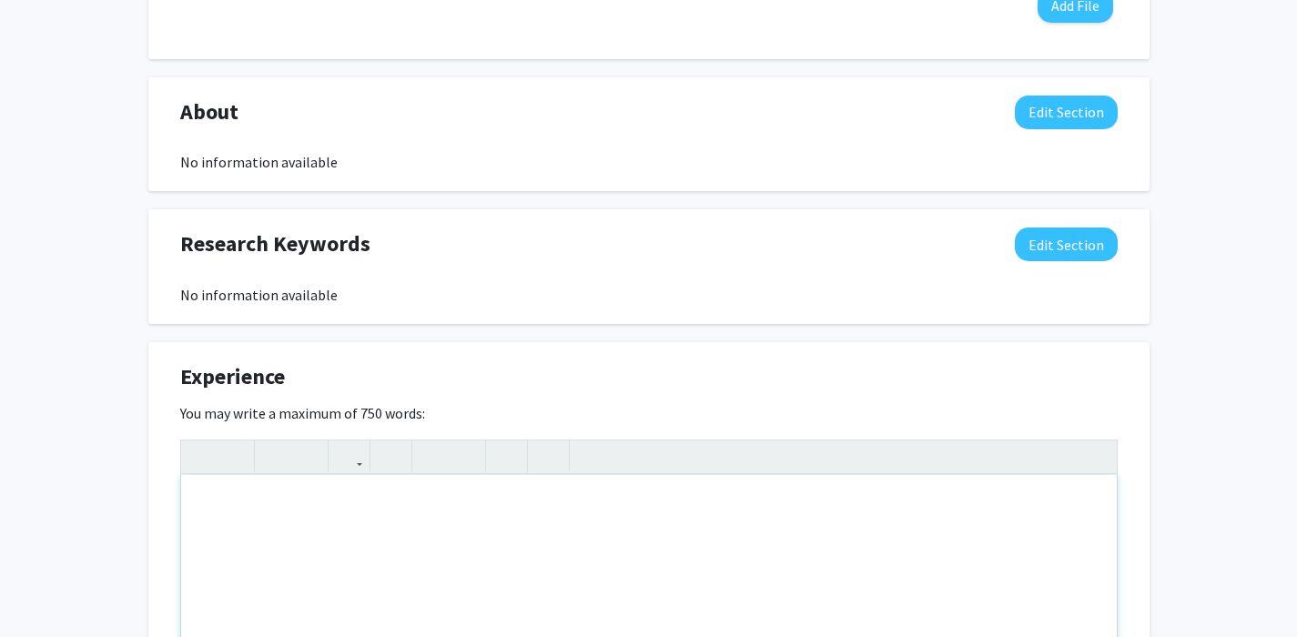
scroll to position [771, 0]
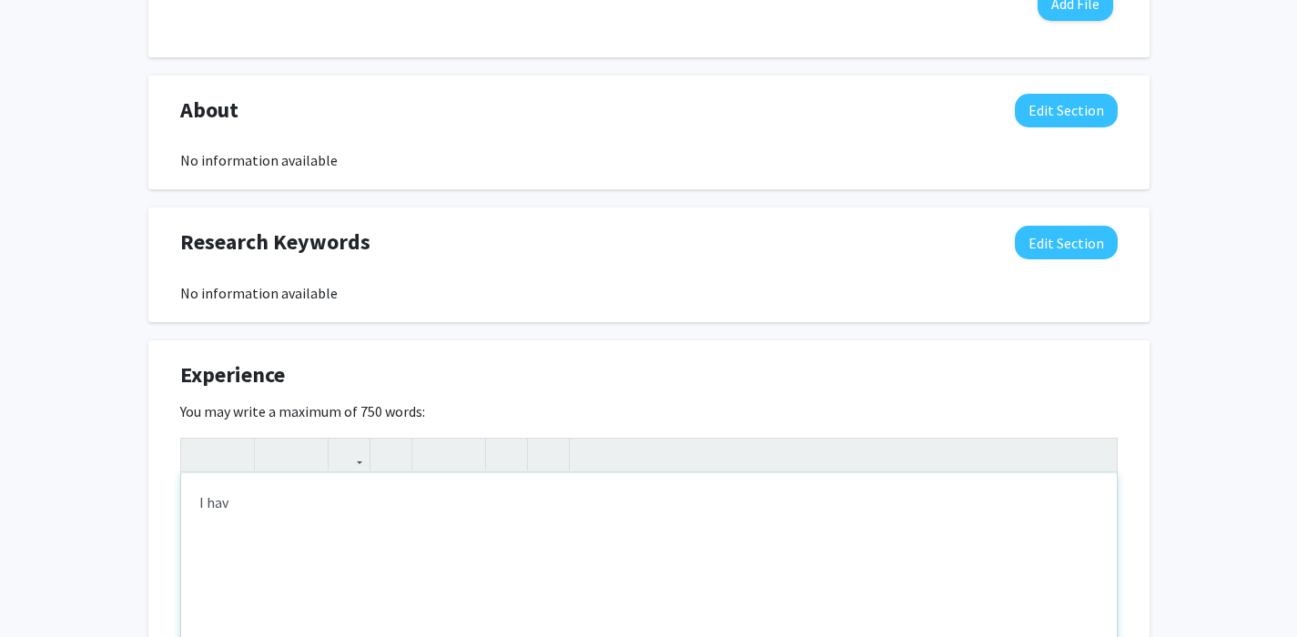
type textarea "I hav"
type textarea "I have previously done"
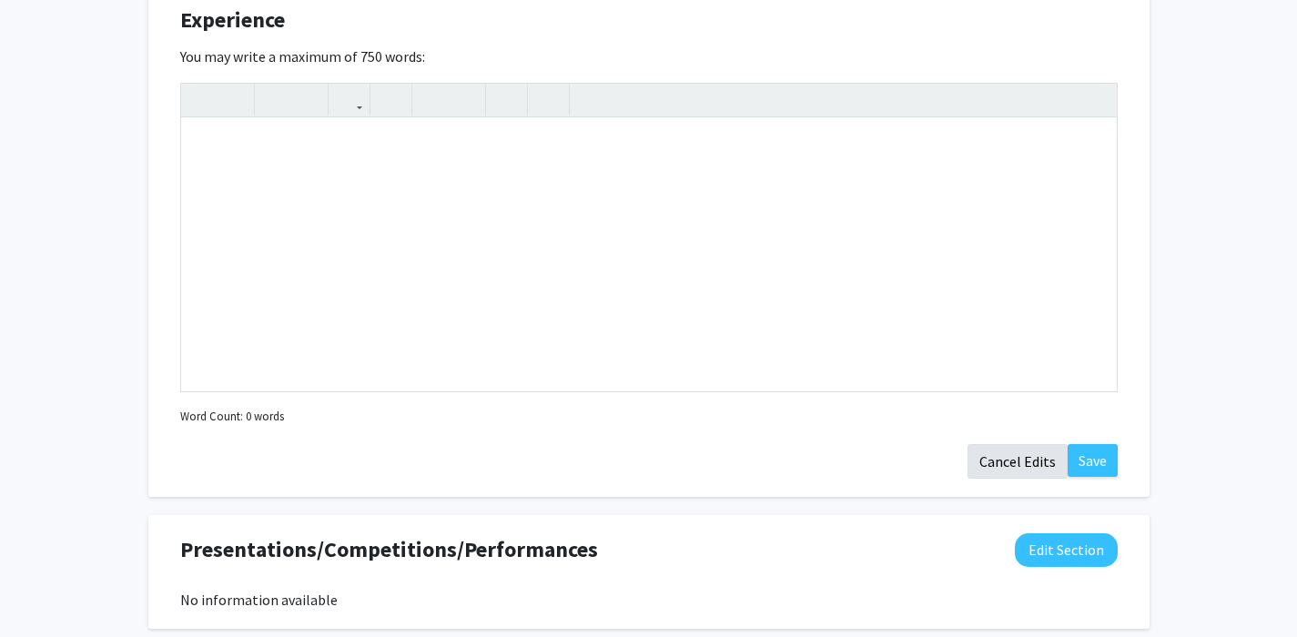
click at [1023, 471] on button "Cancel Edits" at bounding box center [1018, 461] width 100 height 35
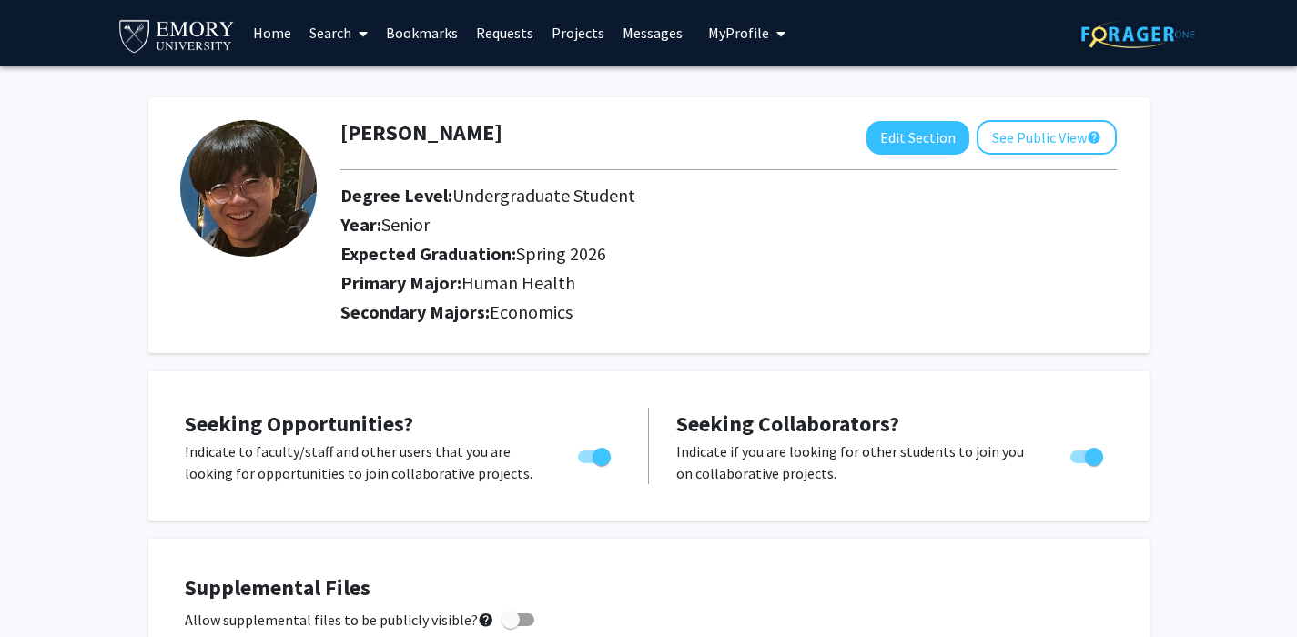
scroll to position [0, 0]
click at [351, 36] on link "Search" at bounding box center [338, 33] width 76 height 64
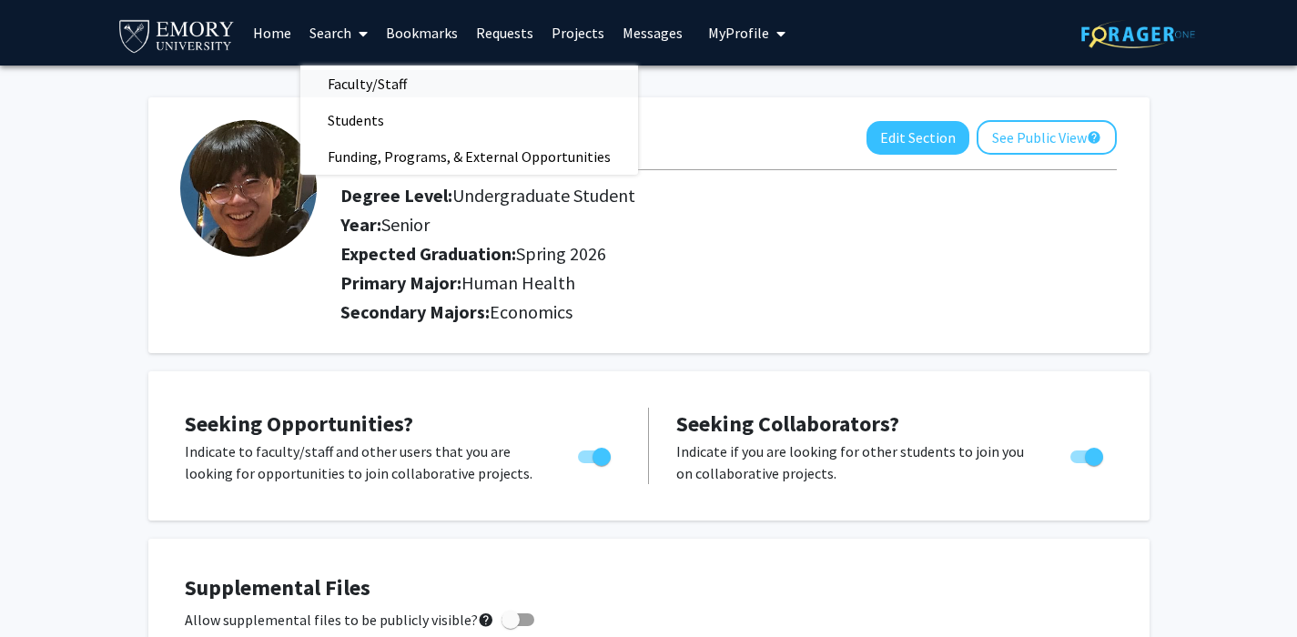
click at [357, 87] on span "Faculty/Staff" at bounding box center [367, 84] width 134 height 36
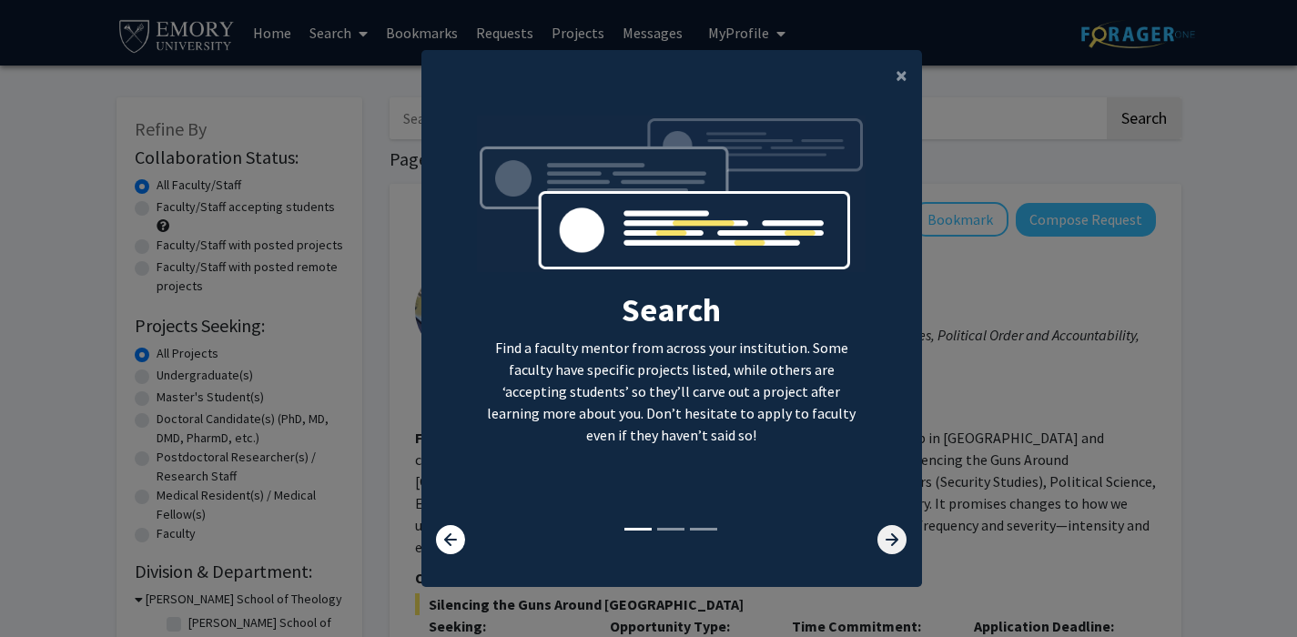
click at [882, 536] on icon at bounding box center [892, 539] width 29 height 29
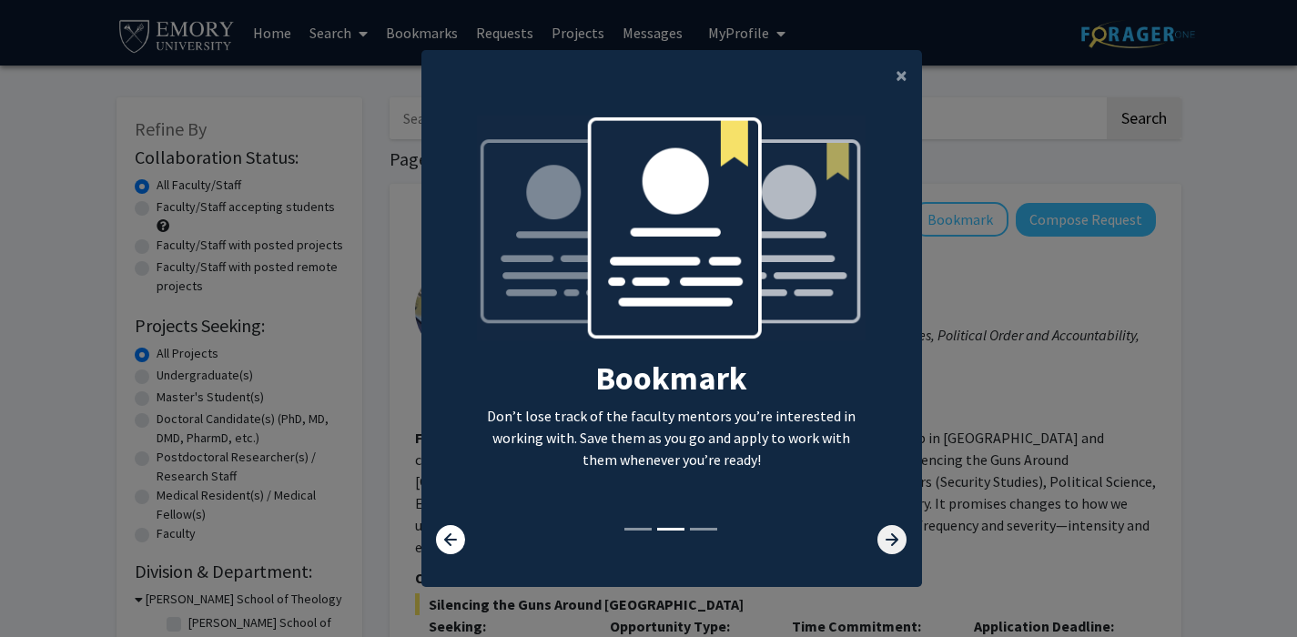
click at [889, 536] on icon at bounding box center [892, 539] width 29 height 29
click at [899, 72] on span "×" at bounding box center [902, 75] width 12 height 28
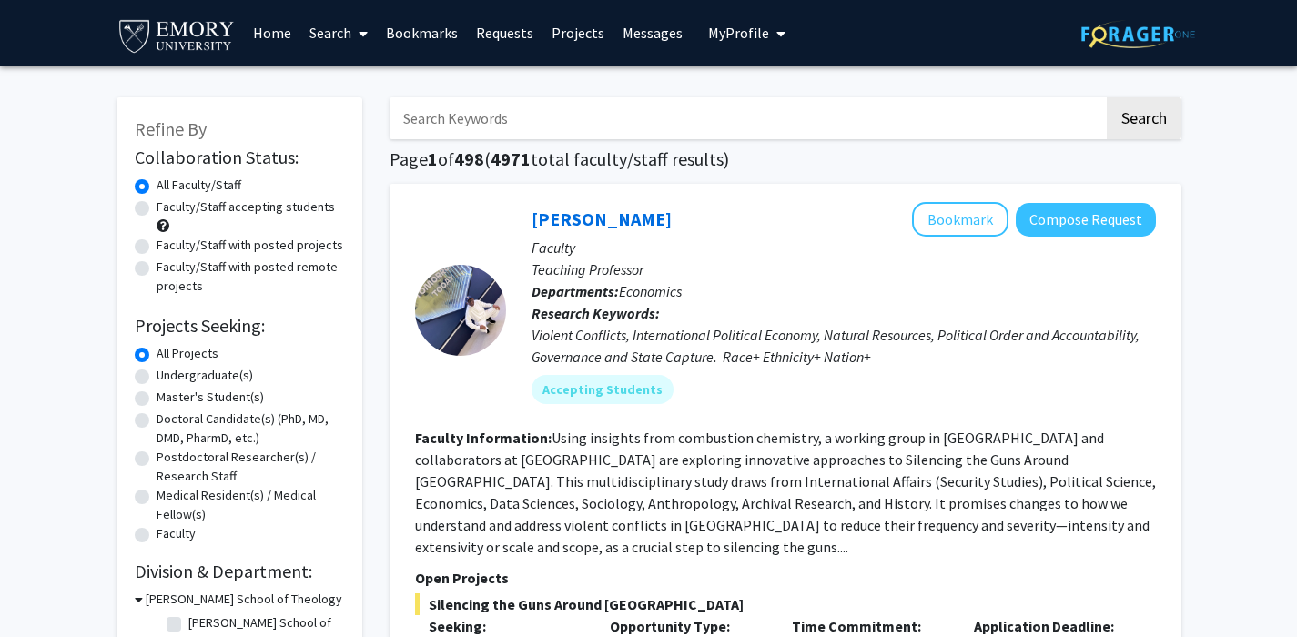
click at [559, 35] on link "Projects" at bounding box center [578, 33] width 71 height 64
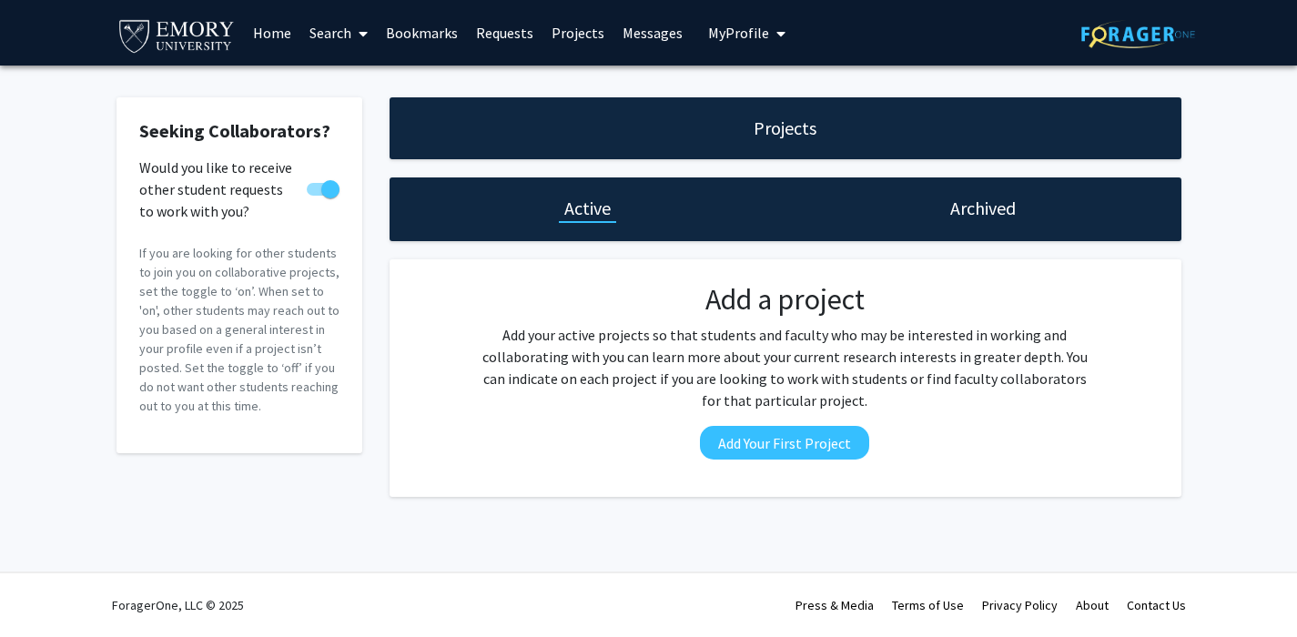
click at [280, 44] on link "Home" at bounding box center [272, 33] width 56 height 64
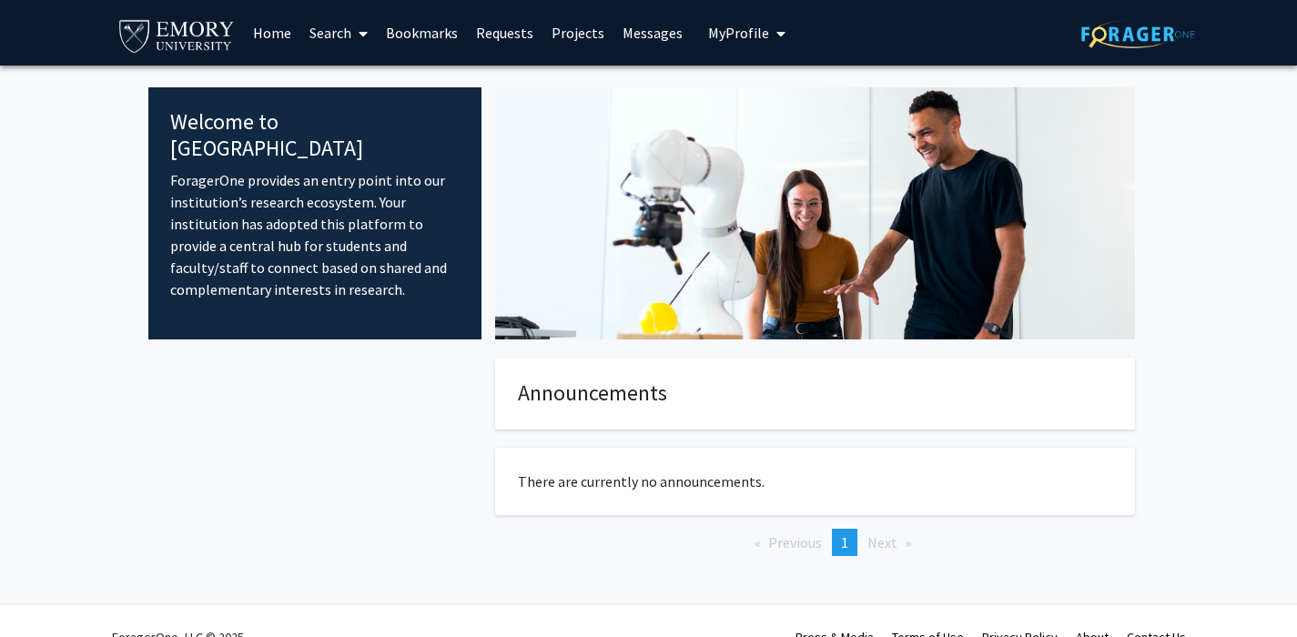
click at [412, 37] on link "Bookmarks" at bounding box center [422, 33] width 90 height 64
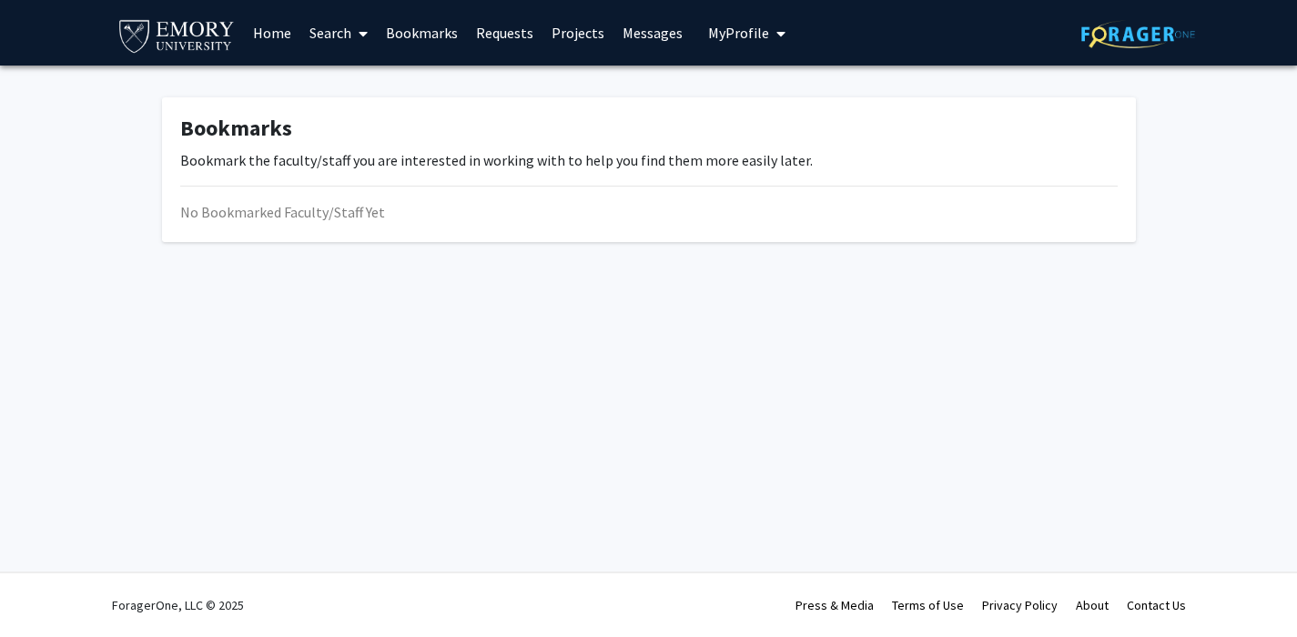
click at [352, 36] on span at bounding box center [359, 34] width 16 height 64
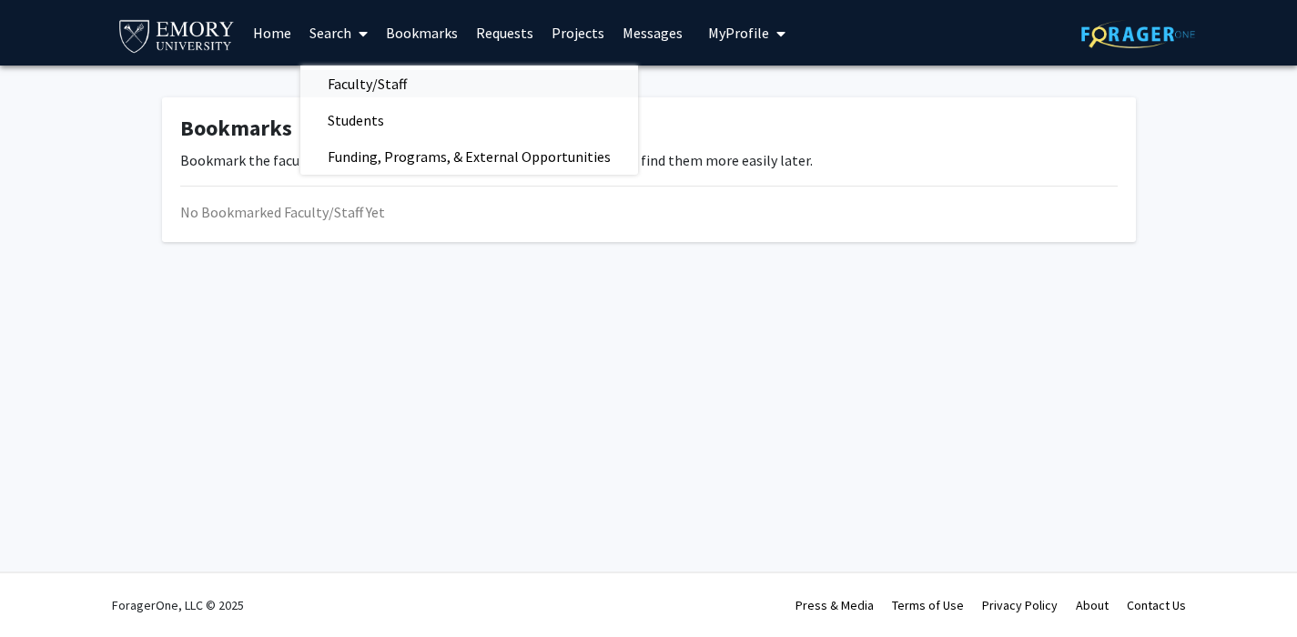
click at [356, 69] on span "Faculty/Staff" at bounding box center [367, 84] width 134 height 36
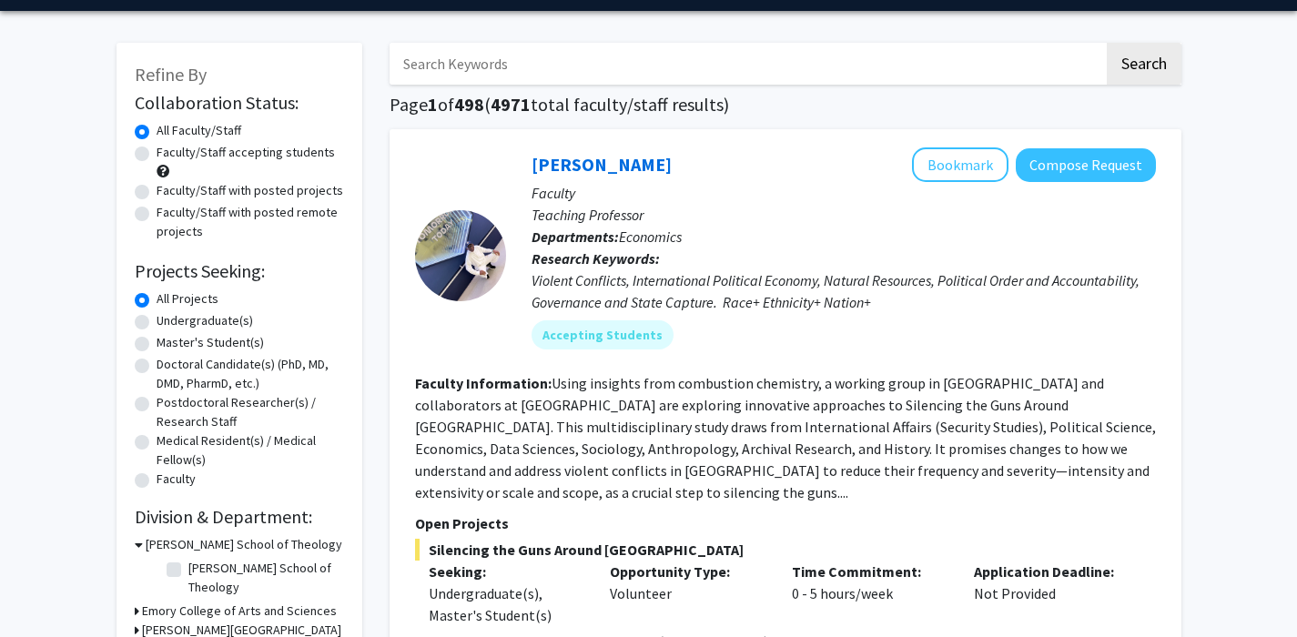
scroll to position [98, 0]
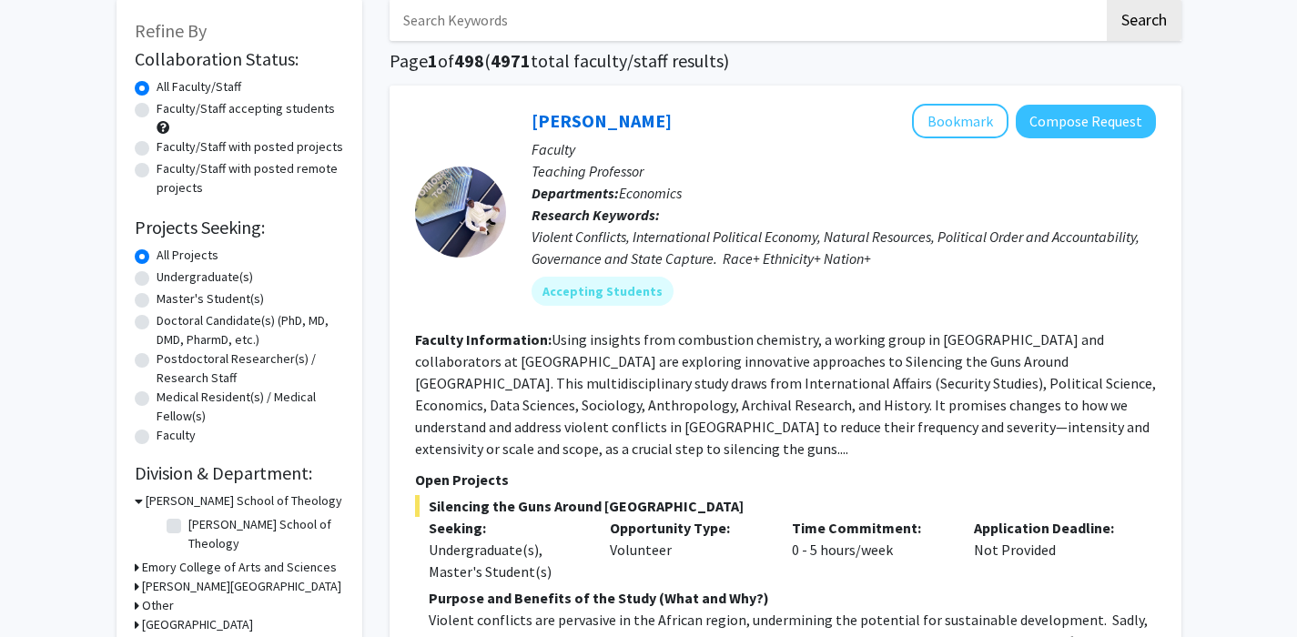
click at [179, 287] on label "Undergraduate(s)" at bounding box center [205, 277] width 97 height 19
click at [168, 280] on input "Undergraduate(s)" at bounding box center [163, 274] width 12 height 12
radio input "true"
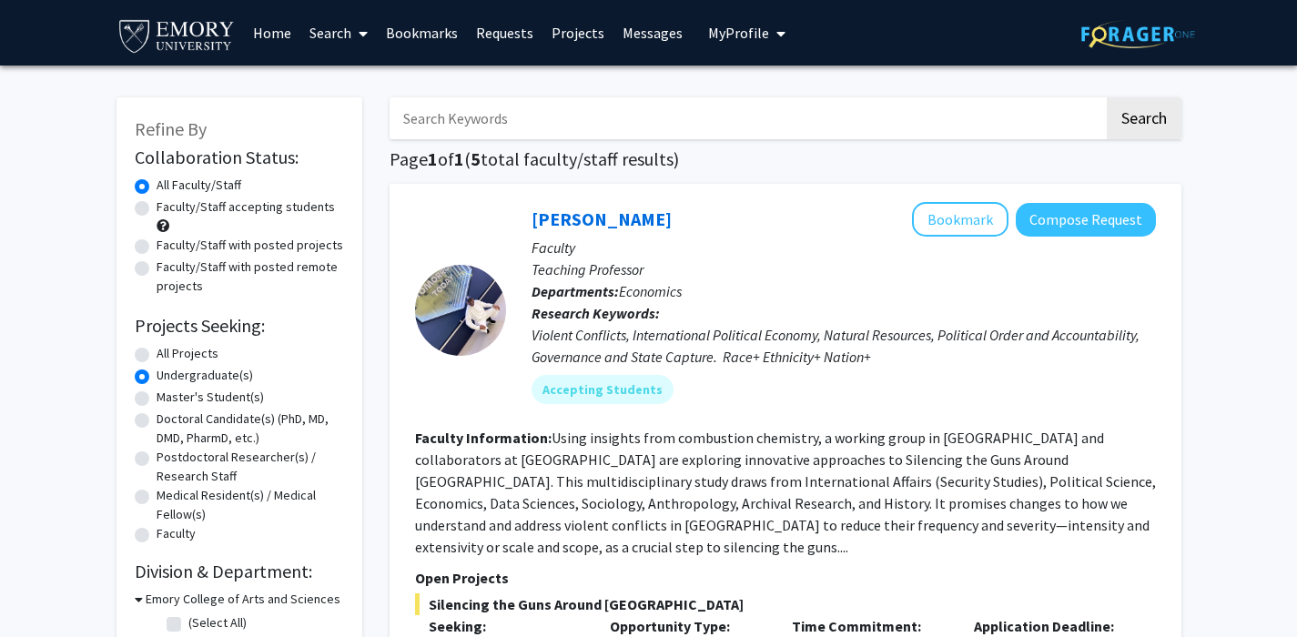
click at [215, 205] on label "Faculty/Staff accepting students" at bounding box center [246, 207] width 178 height 19
click at [168, 205] on input "Faculty/Staff accepting students" at bounding box center [163, 204] width 12 height 12
radio input "true"
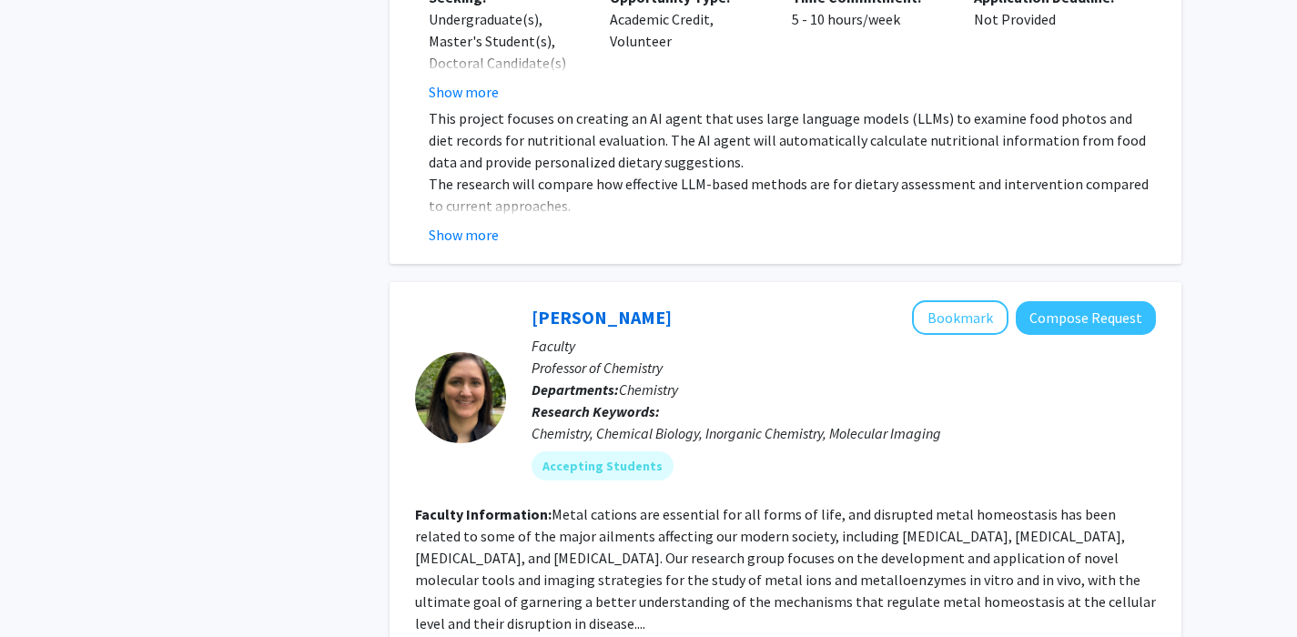
scroll to position [3086, 0]
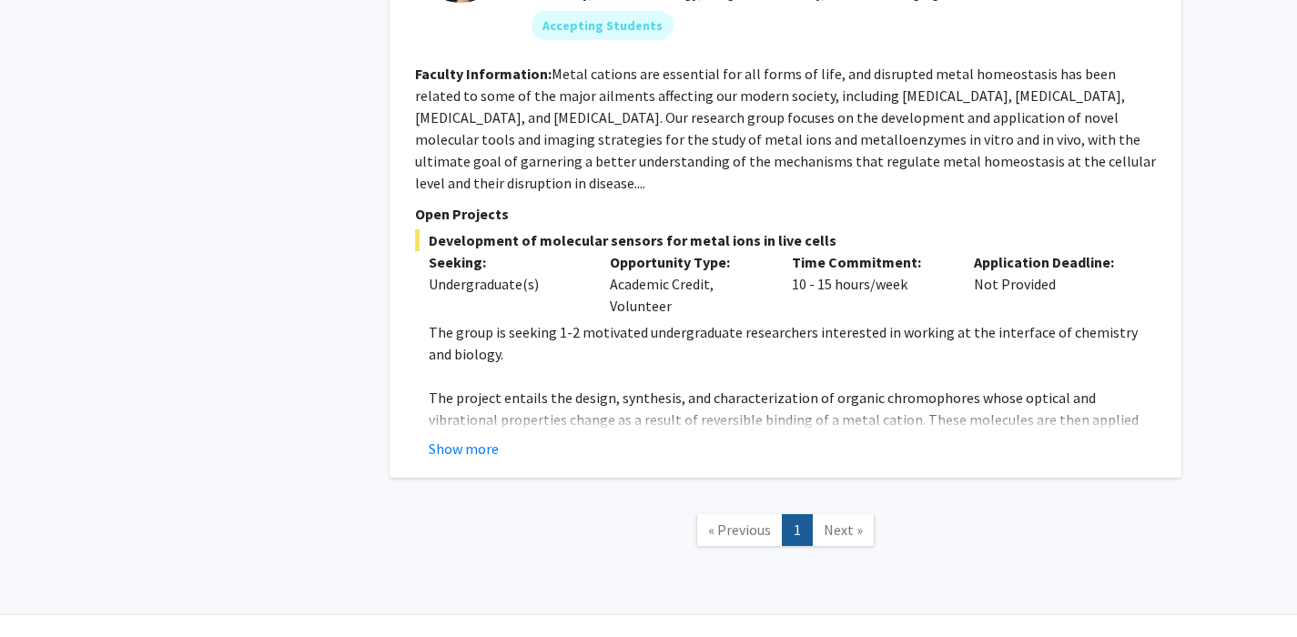
click at [834, 521] on span "Next »" at bounding box center [843, 530] width 39 height 18
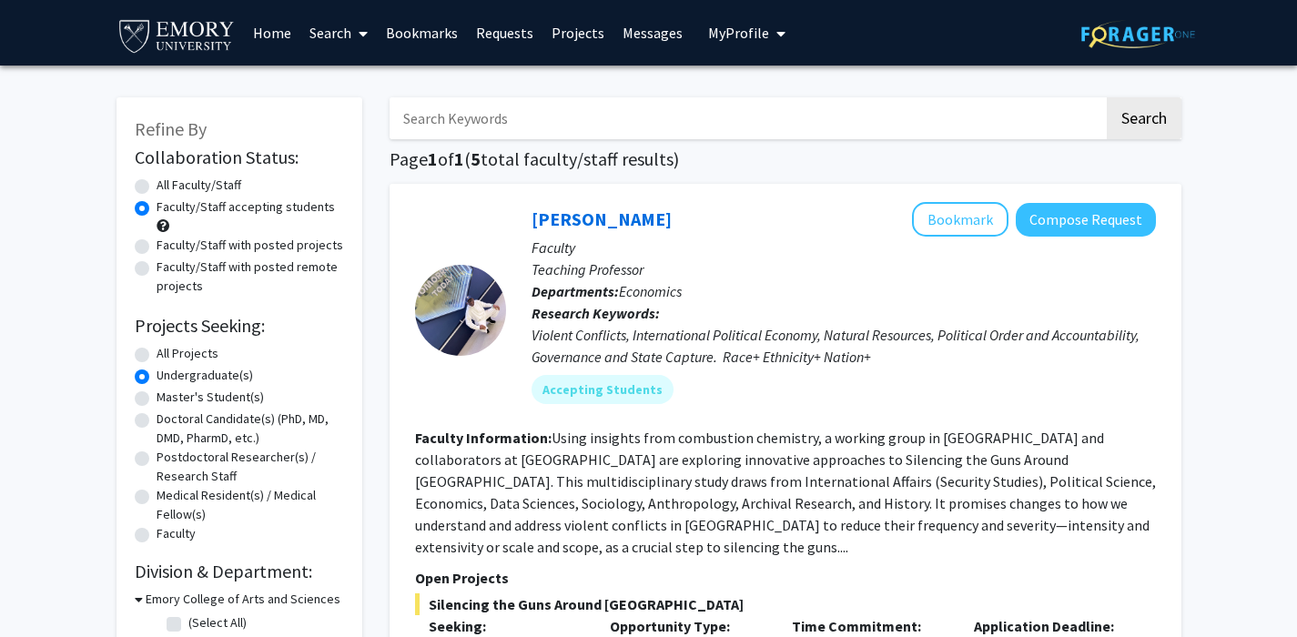
scroll to position [0, 0]
click at [290, 246] on label "Faculty/Staff with posted projects" at bounding box center [250, 245] width 187 height 19
click at [168, 246] on input "Faculty/Staff with posted projects" at bounding box center [163, 242] width 12 height 12
radio input "true"
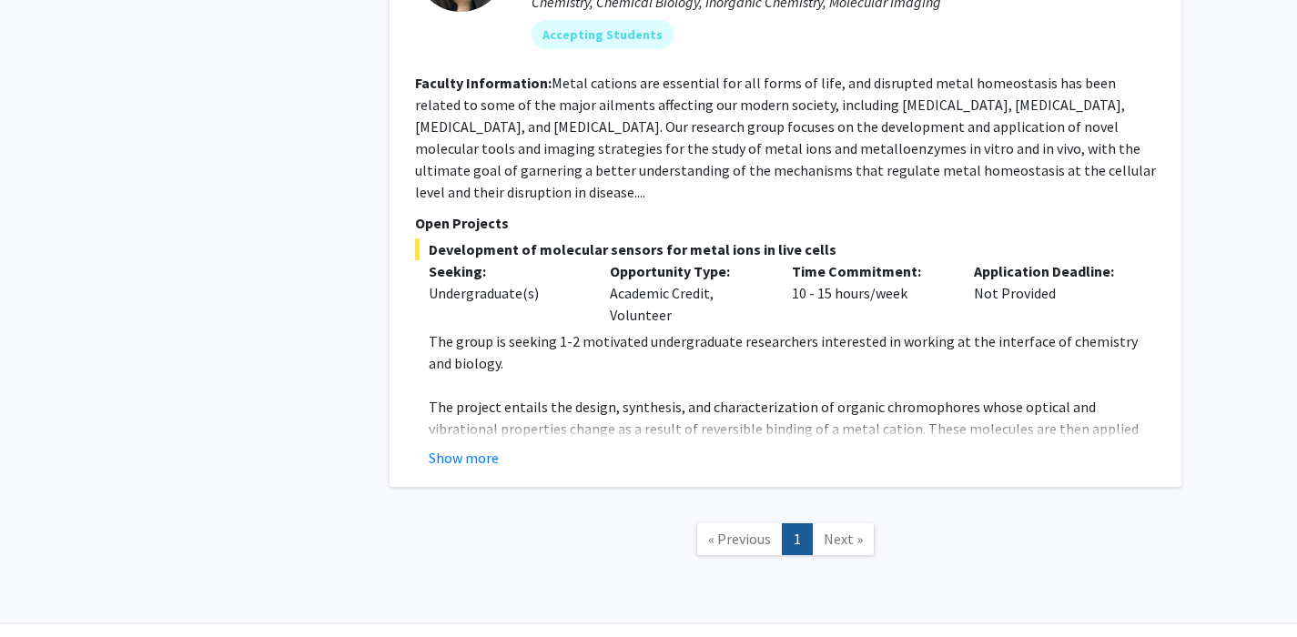
scroll to position [3516, 0]
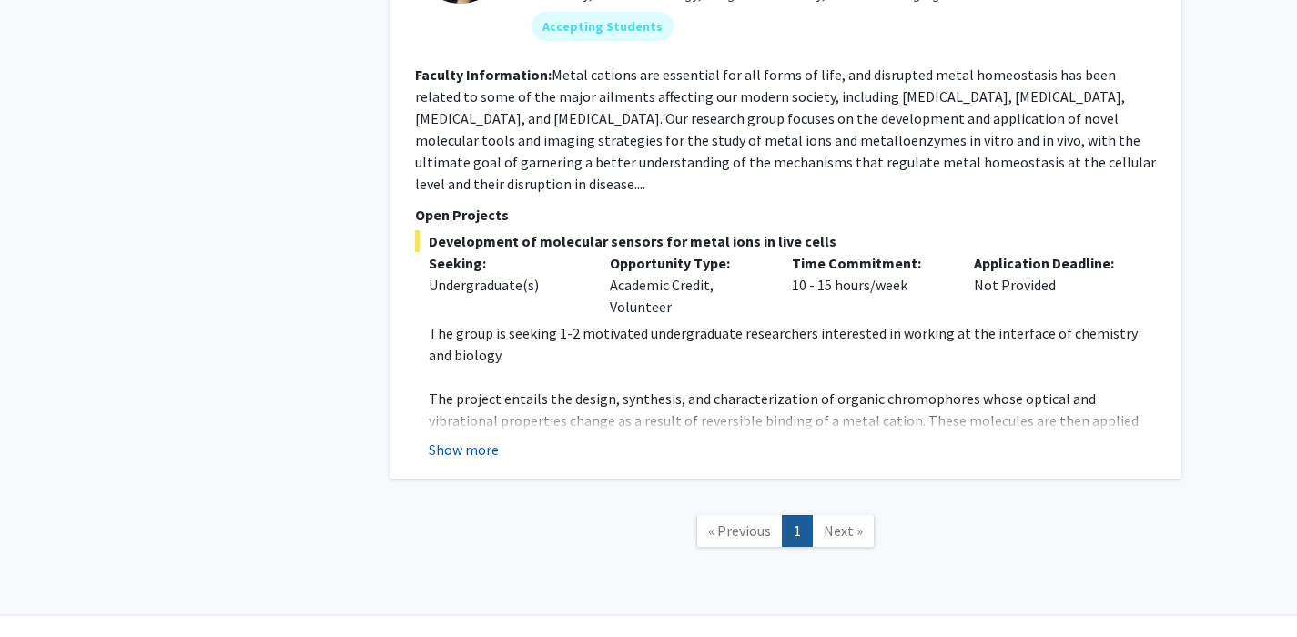
click at [486, 439] on button "Show more" at bounding box center [464, 450] width 70 height 22
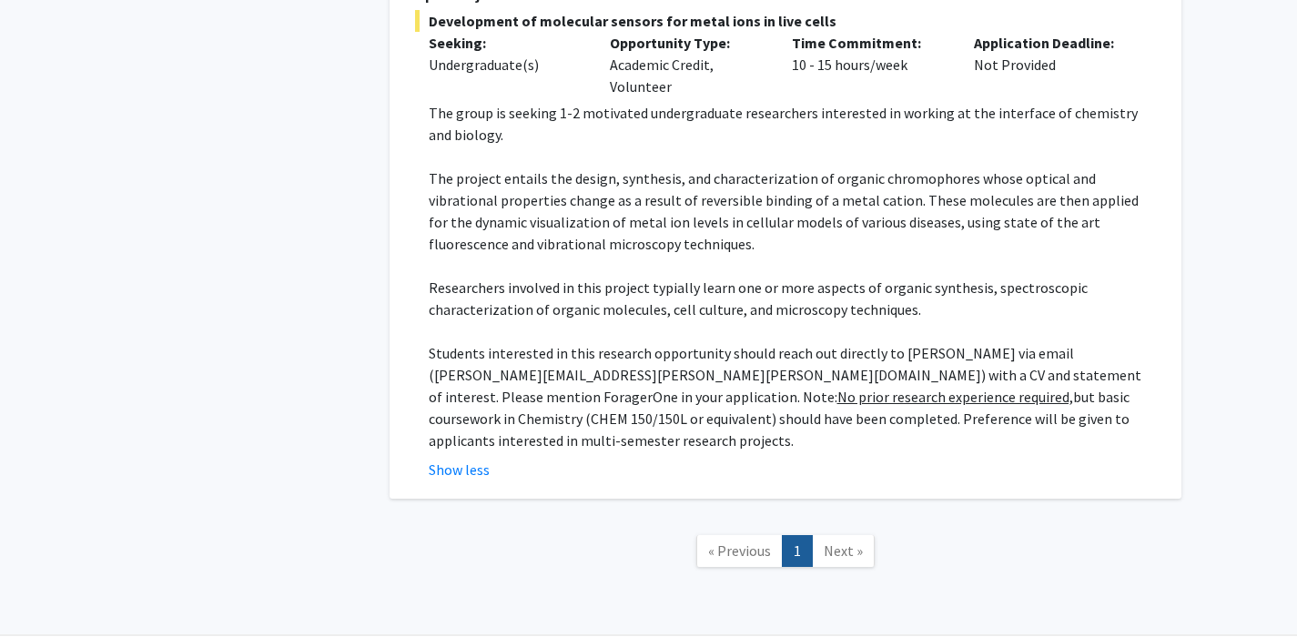
scroll to position [3736, 0]
click at [767, 362] on p "Students interested in this research opportunity should reach out directly to […" at bounding box center [792, 397] width 727 height 109
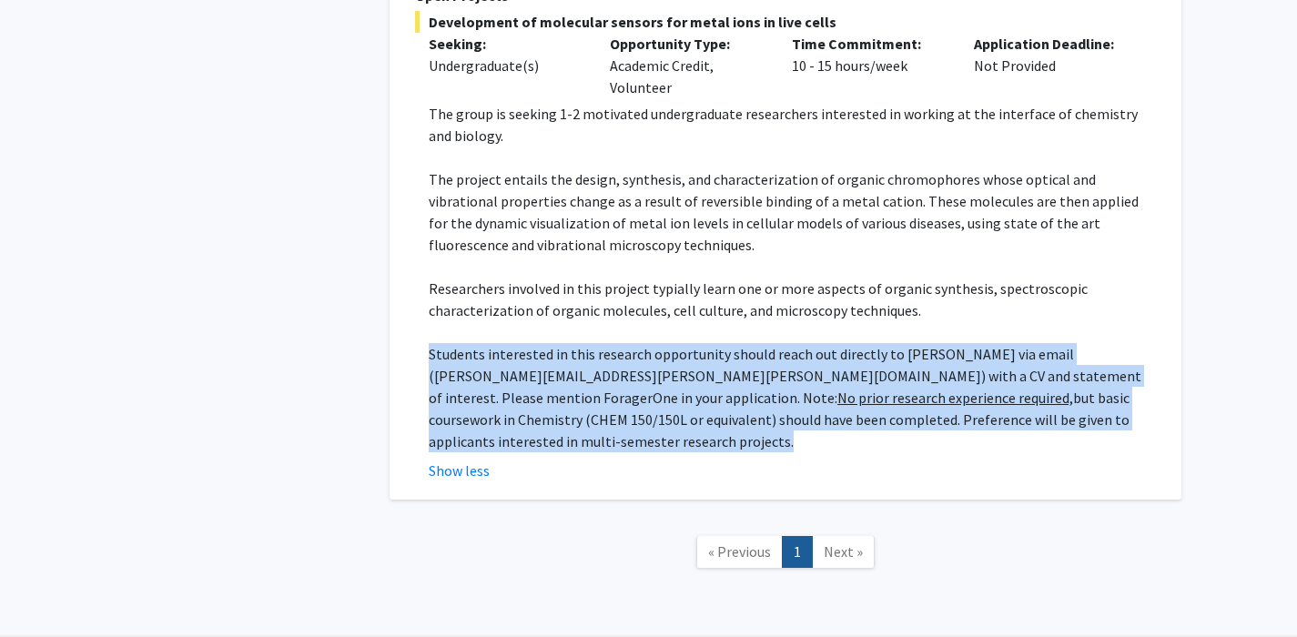
click at [746, 388] on p "Students interested in this research opportunity should reach out directly to […" at bounding box center [792, 397] width 727 height 109
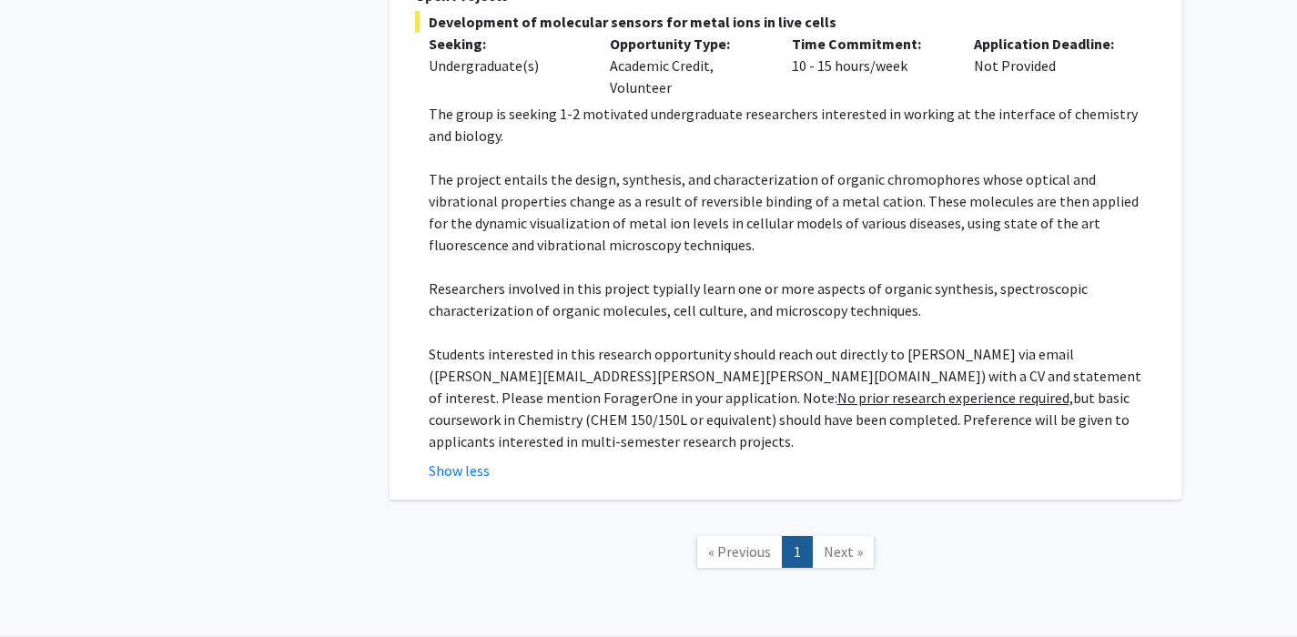
click at [746, 388] on p "Students interested in this research opportunity should reach out directly to […" at bounding box center [792, 397] width 727 height 109
click at [755, 383] on p "Students interested in this research opportunity should reach out directly to […" at bounding box center [792, 397] width 727 height 109
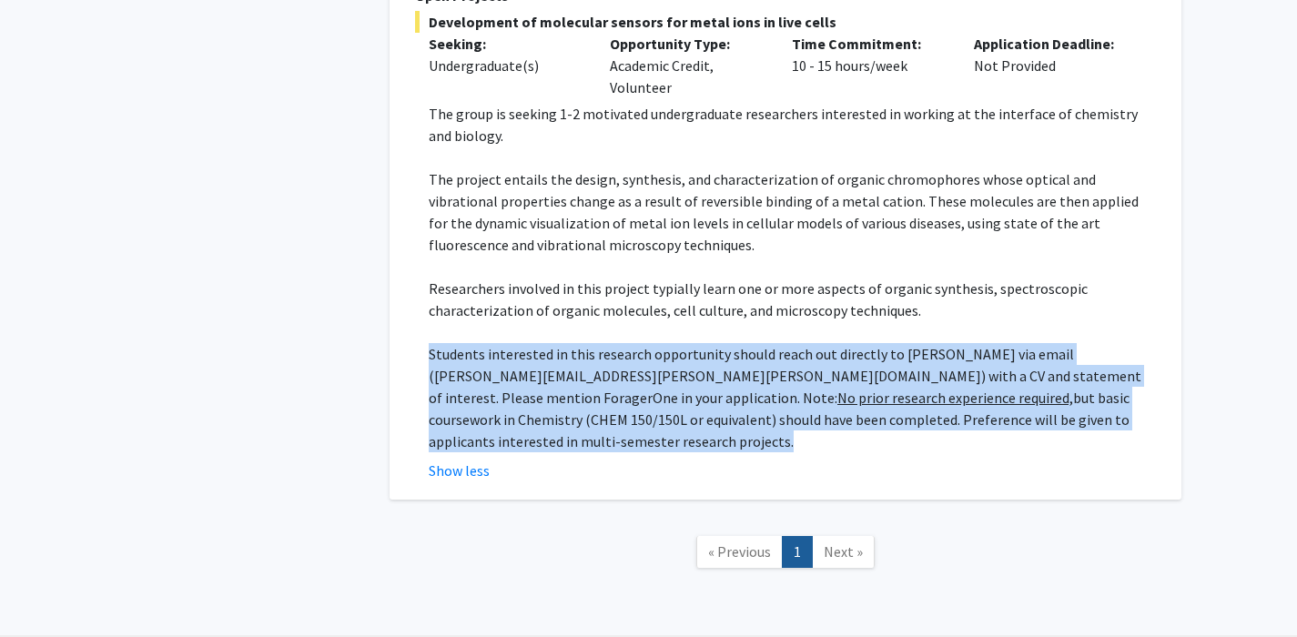
click at [755, 383] on p "Students interested in this research opportunity should reach out directly to […" at bounding box center [792, 397] width 727 height 109
click at [775, 358] on p "Students interested in this research opportunity should reach out directly to […" at bounding box center [792, 397] width 727 height 109
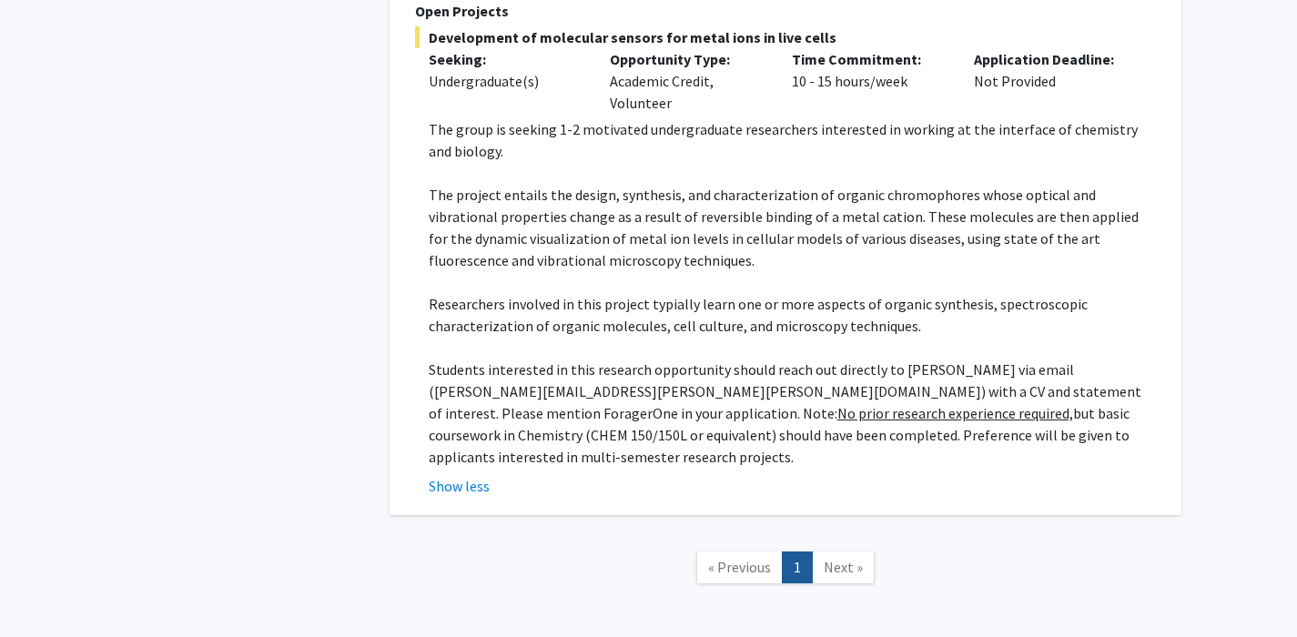
scroll to position [3714, 0]
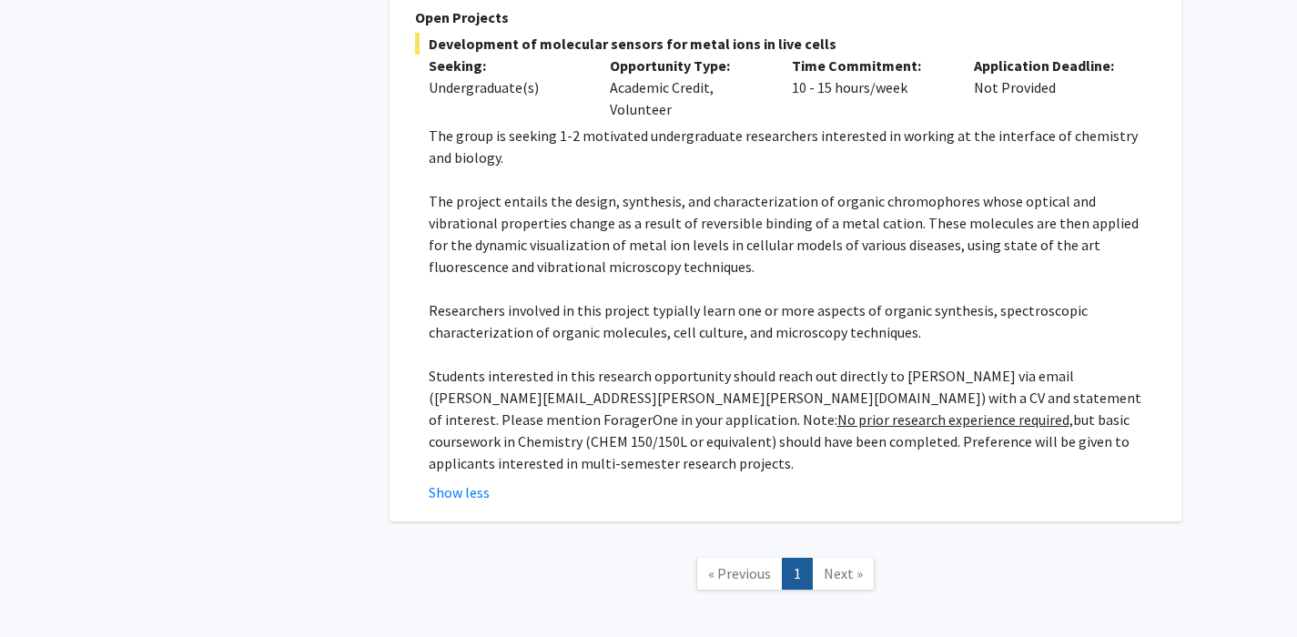
click at [775, 365] on p "Students interested in this research opportunity should reach out directly to […" at bounding box center [792, 419] width 727 height 109
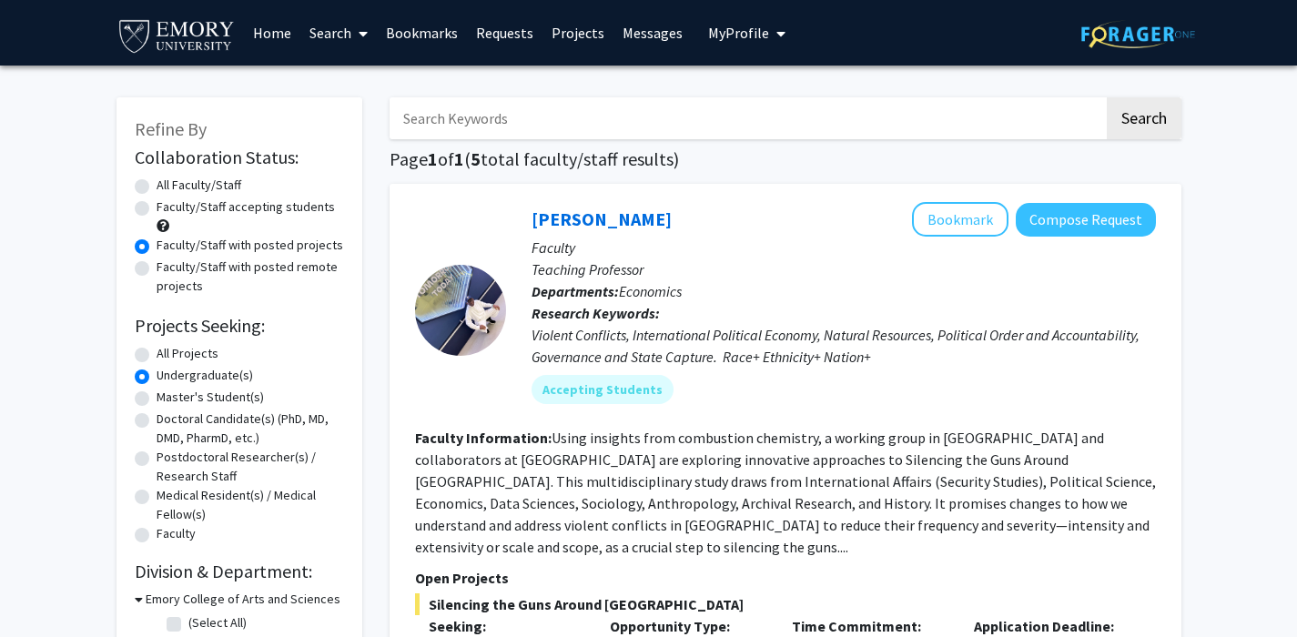
scroll to position [0, 0]
click at [345, 29] on link "Search" at bounding box center [338, 33] width 76 height 64
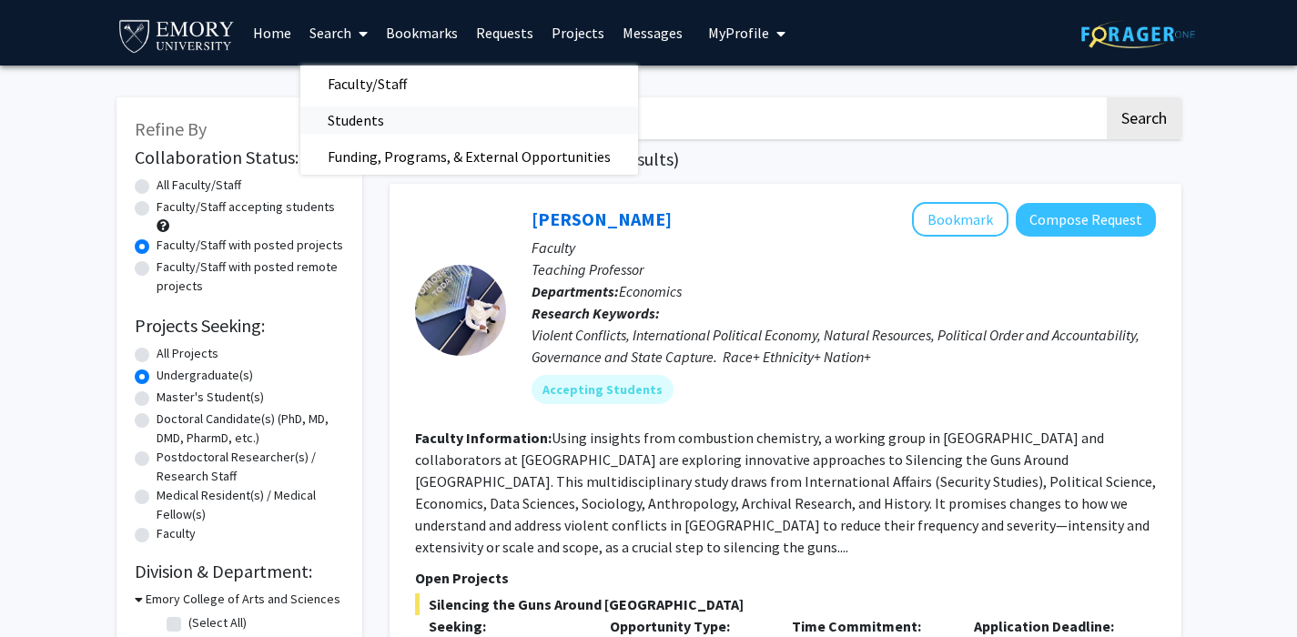
click at [357, 111] on span "Students" at bounding box center [355, 120] width 111 height 36
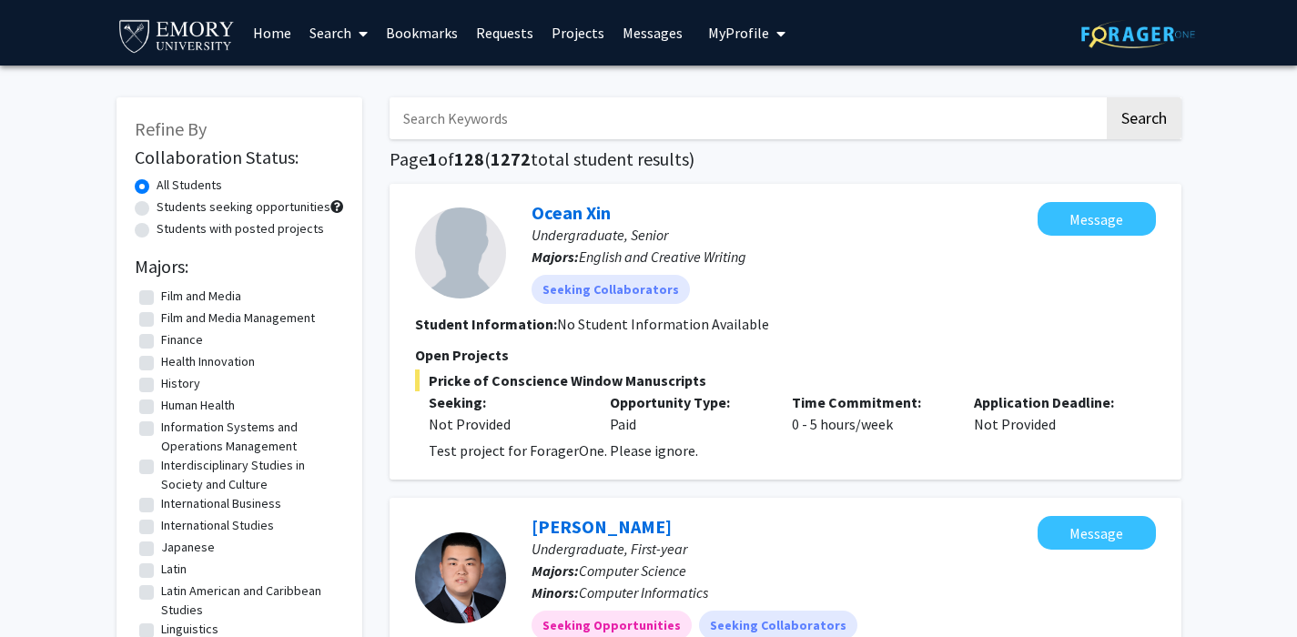
scroll to position [563, 0]
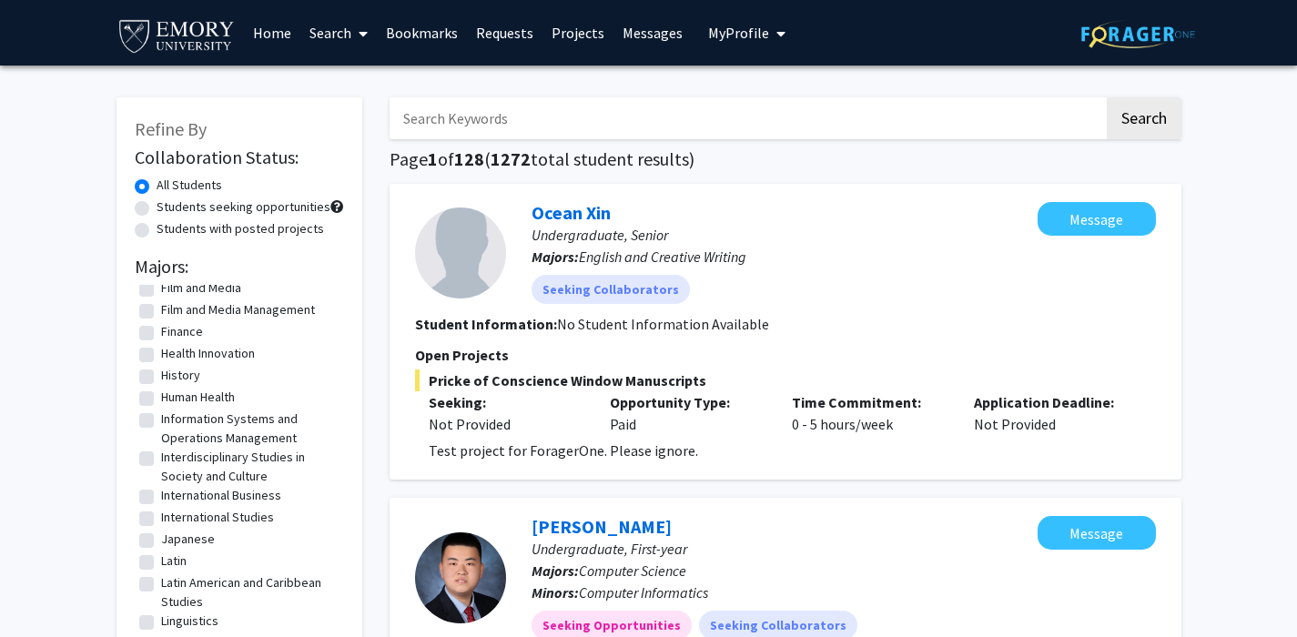
click at [161, 404] on label "Human Health" at bounding box center [198, 397] width 74 height 19
click at [161, 400] on input "Human Health" at bounding box center [167, 394] width 12 height 12
checkbox input "true"
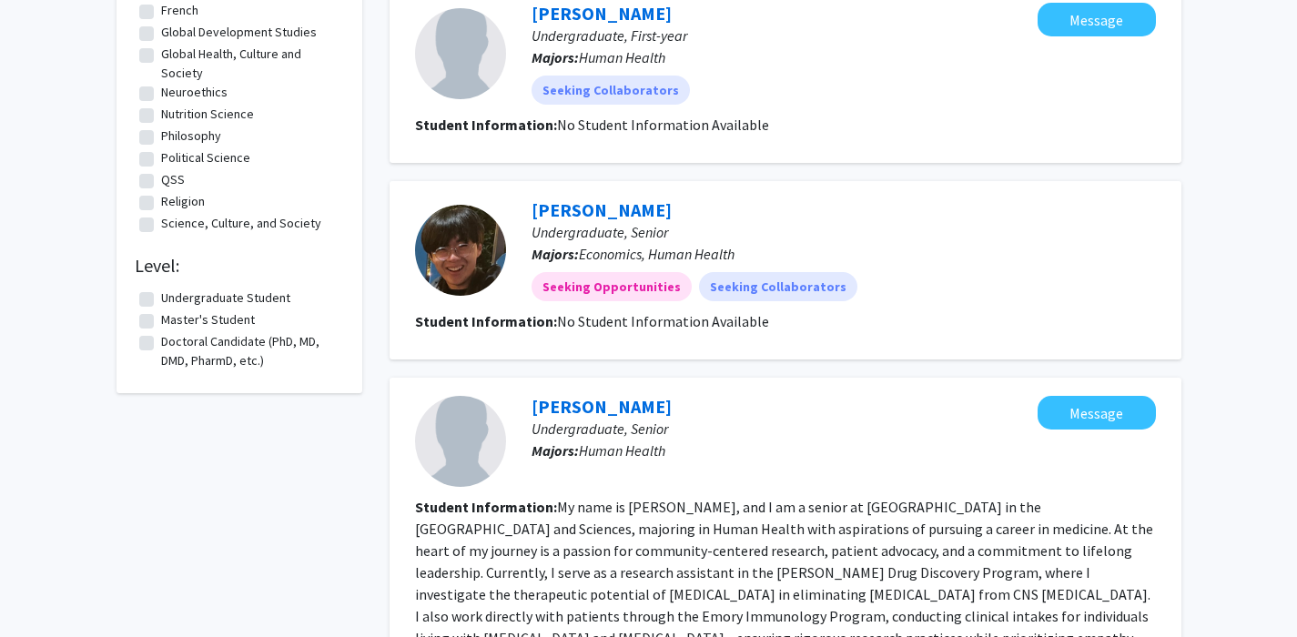
scroll to position [921, 0]
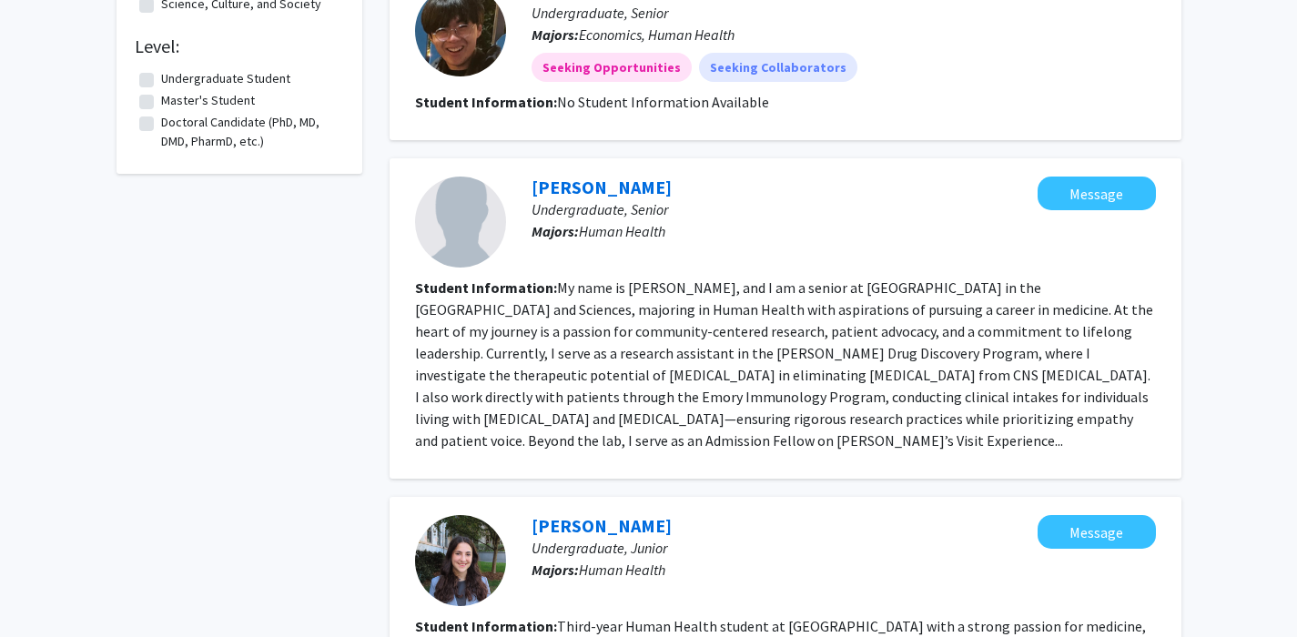
click at [568, 295] on fg-read-more "My name is [PERSON_NAME], and I am a senior at [GEOGRAPHIC_DATA] in the [GEOGRA…" at bounding box center [784, 364] width 738 height 171
click at [566, 326] on fg-read-more "My name is [PERSON_NAME], and I am a senior at [GEOGRAPHIC_DATA] in the [GEOGRA…" at bounding box center [784, 364] width 738 height 171
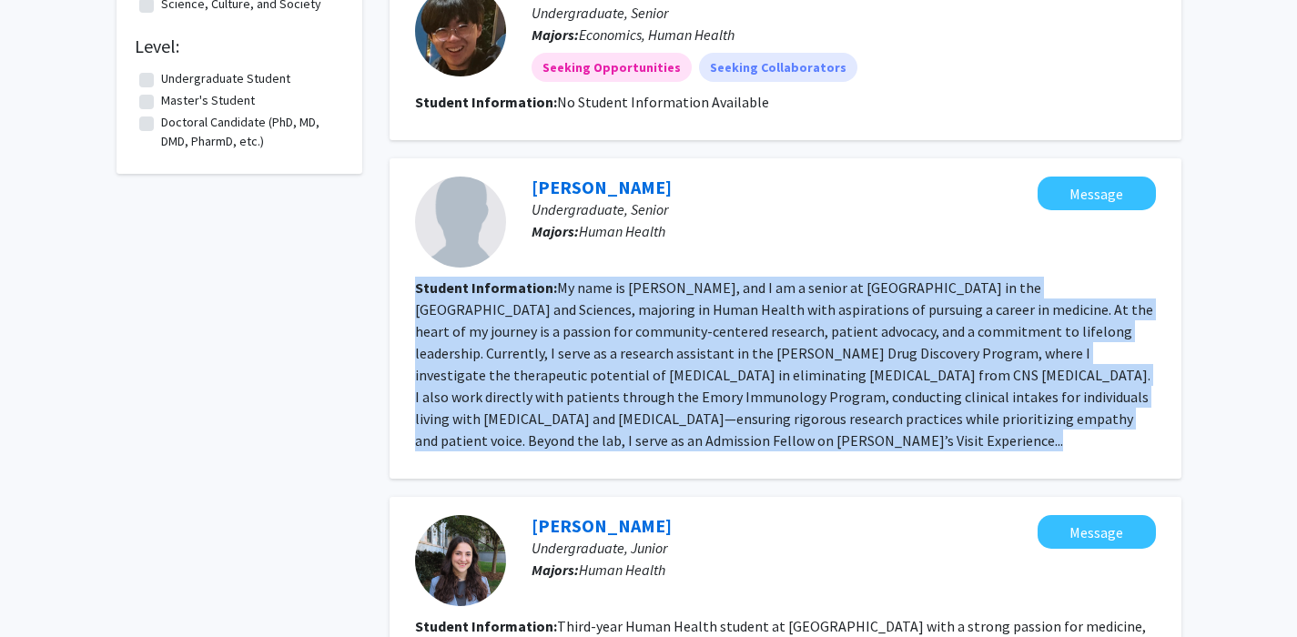
click at [566, 326] on fg-read-more "My name is [PERSON_NAME], and I am a senior at [GEOGRAPHIC_DATA] in the [GEOGRA…" at bounding box center [784, 364] width 738 height 171
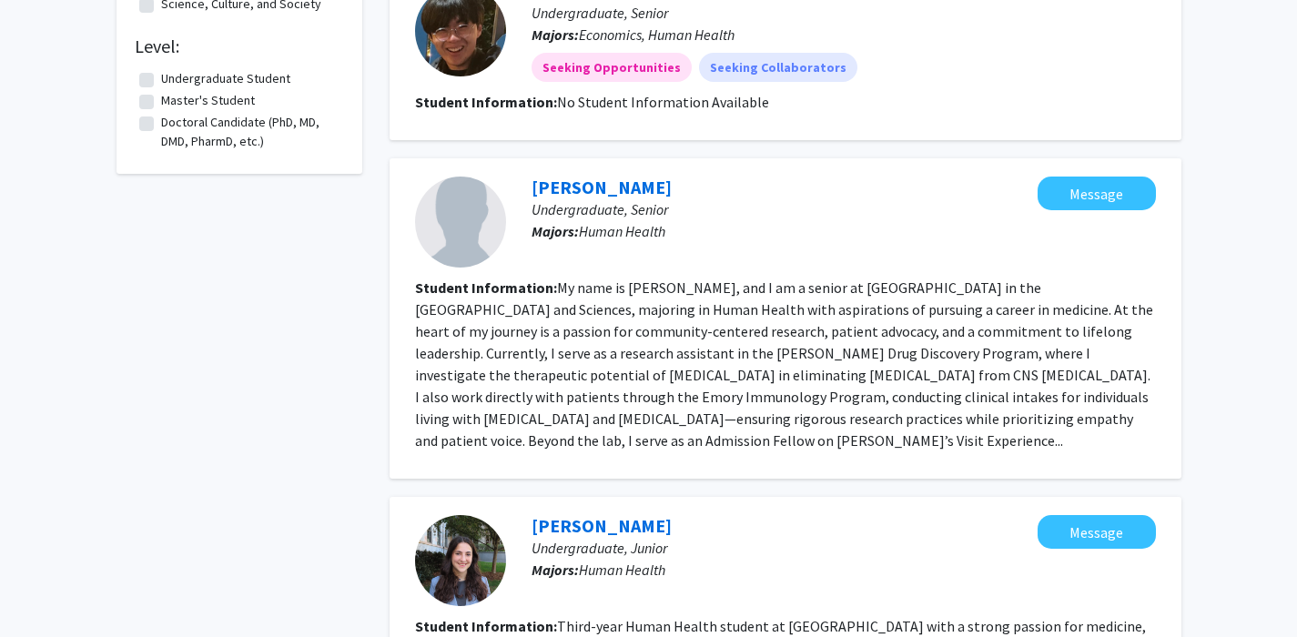
click at [566, 326] on fg-read-more "My name is [PERSON_NAME], and I am a senior at [GEOGRAPHIC_DATA] in the [GEOGRA…" at bounding box center [784, 364] width 738 height 171
click at [554, 353] on fg-read-more "My name is [PERSON_NAME], and I am a senior at [GEOGRAPHIC_DATA] in the [GEOGRA…" at bounding box center [784, 364] width 738 height 171
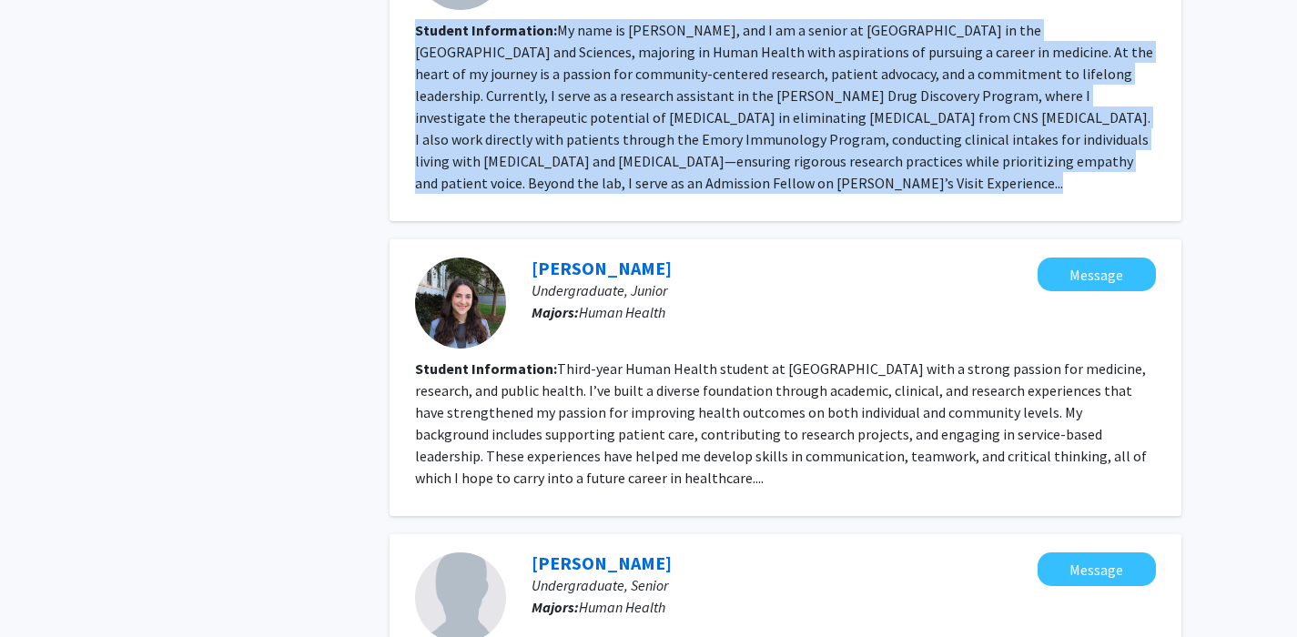
scroll to position [1282, 0]
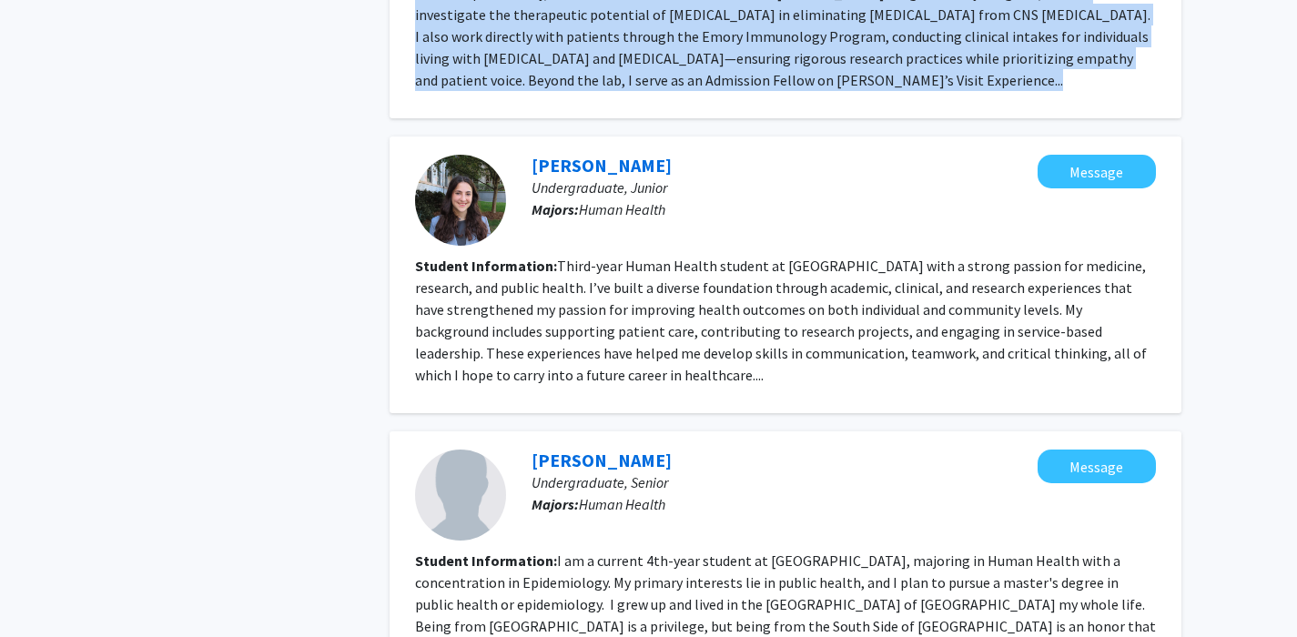
click at [554, 353] on fg-read-more "Third-year Human Health student at [GEOGRAPHIC_DATA] with a strong passion for …" at bounding box center [781, 320] width 732 height 127
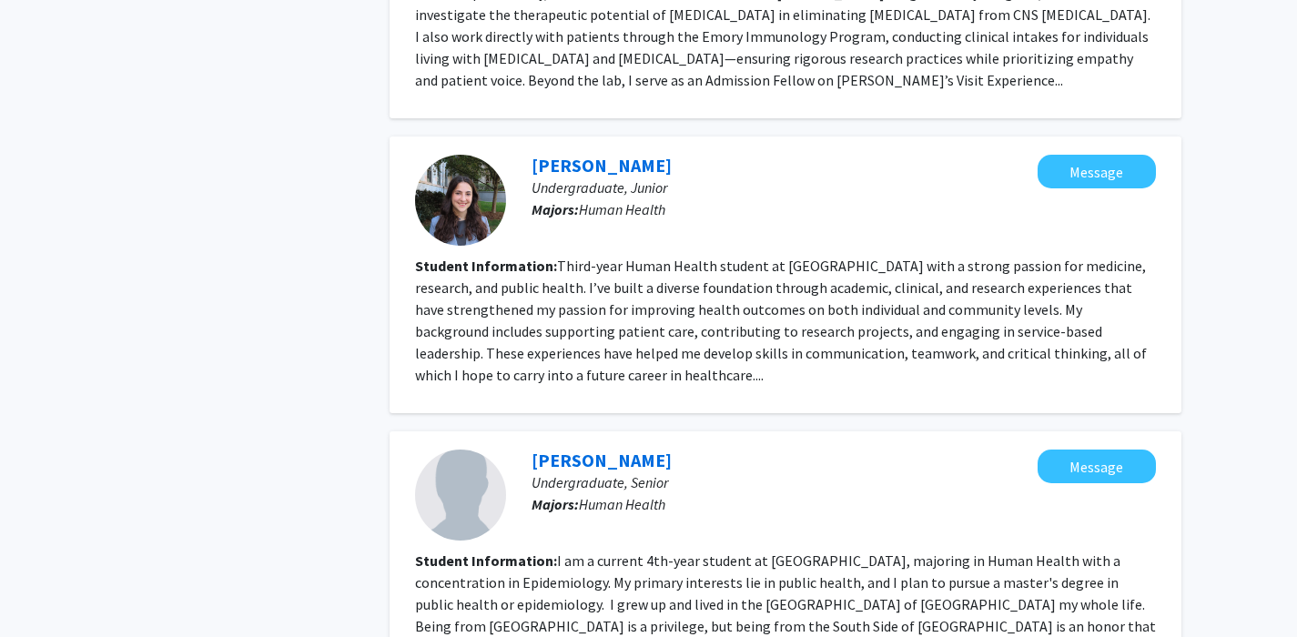
click at [554, 353] on fg-read-more "Third-year Human Health student at [GEOGRAPHIC_DATA] with a strong passion for …" at bounding box center [781, 320] width 732 height 127
